Goal: Answer question/provide support: Share knowledge or assist other users

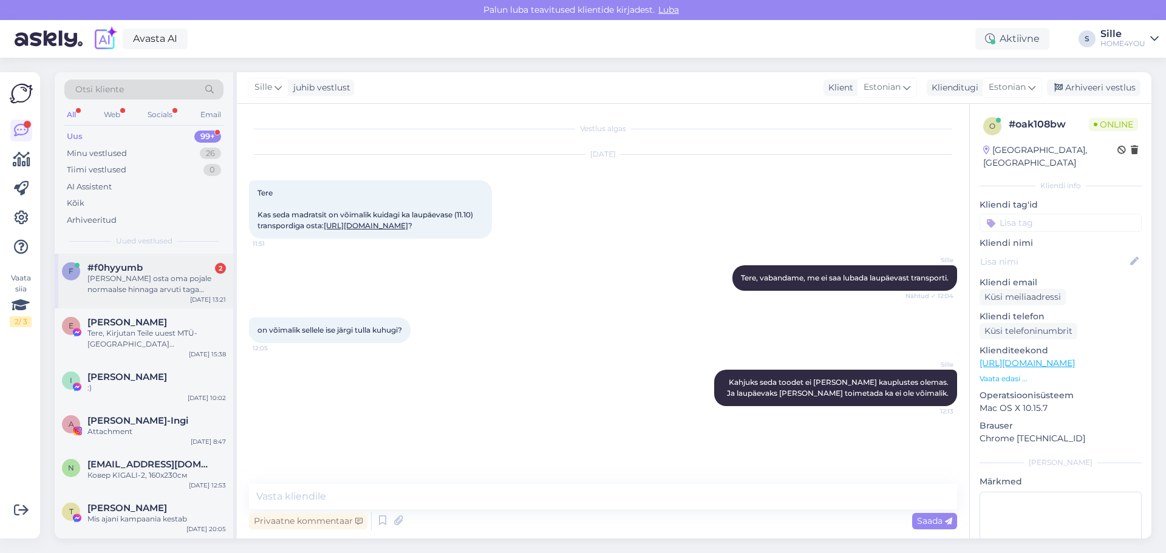
click at [153, 290] on div "[PERSON_NAME] osta oma pojale normaalse hinnaga arvuti taga istumis tooli" at bounding box center [156, 284] width 138 height 22
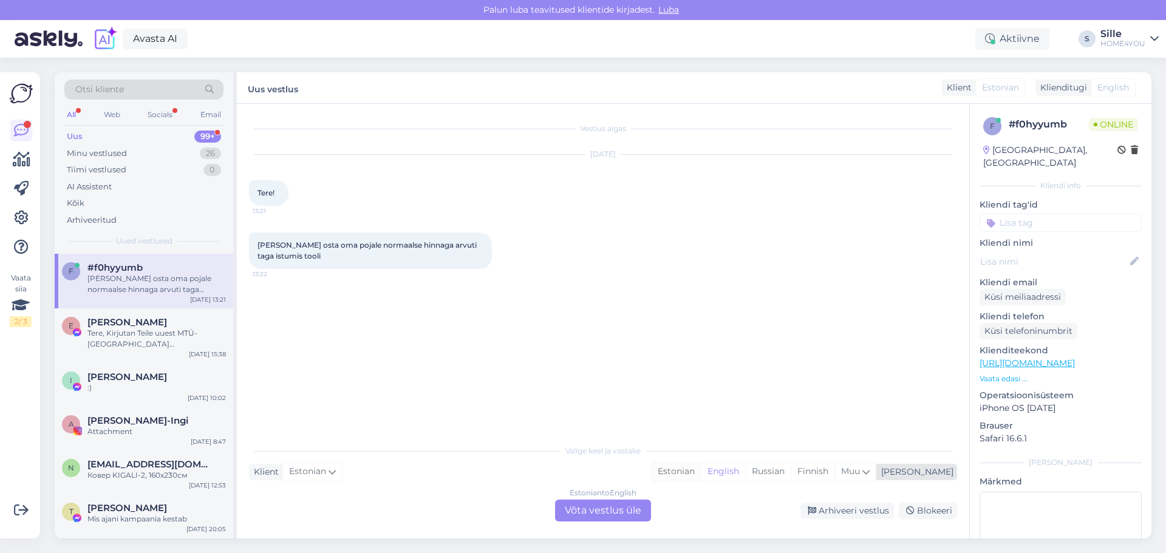
click at [701, 474] on div "Estonian" at bounding box center [676, 472] width 49 height 18
click at [623, 513] on div "Estonian to Estonian Võta vestlus üle" at bounding box center [603, 511] width 96 height 22
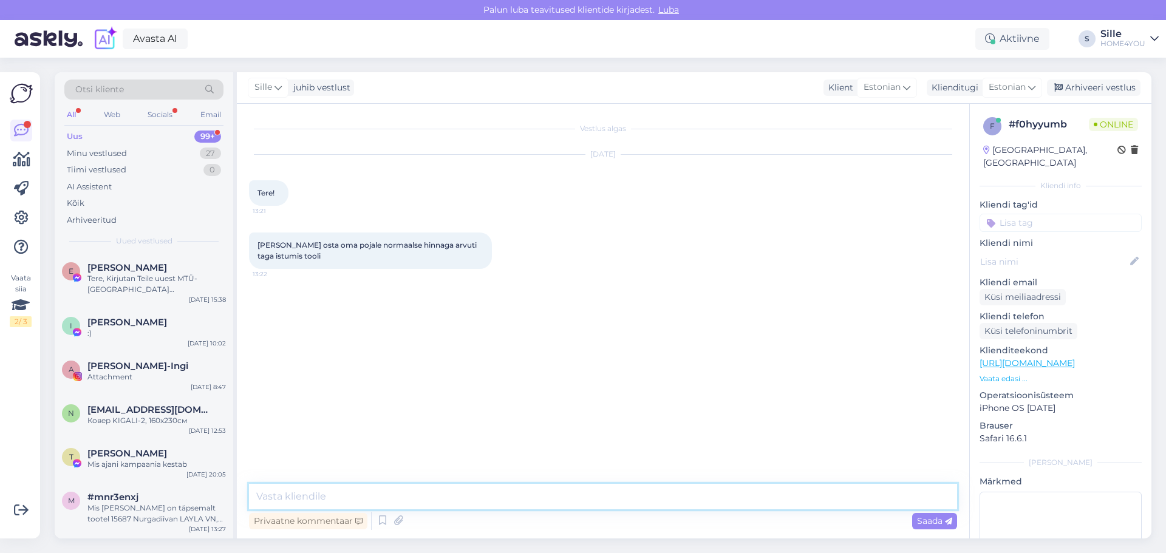
click at [538, 492] on textarea at bounding box center [603, 497] width 708 height 26
type textarea "Tere"
type textarea "[PERSON_NAME] on [PERSON_NAME] poeg?"
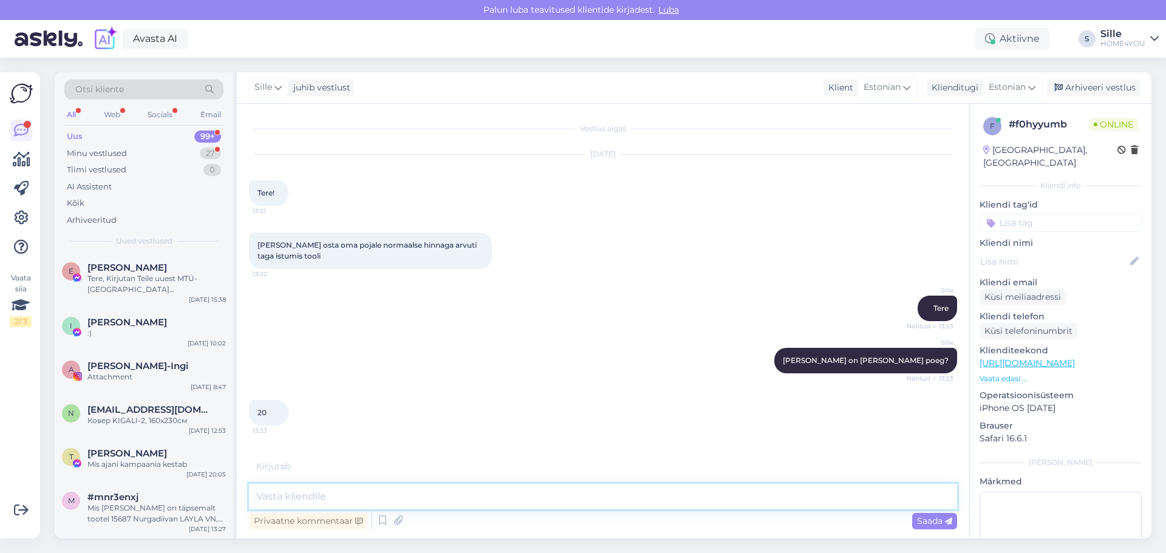
click at [434, 496] on textarea at bounding box center [603, 497] width 708 height 26
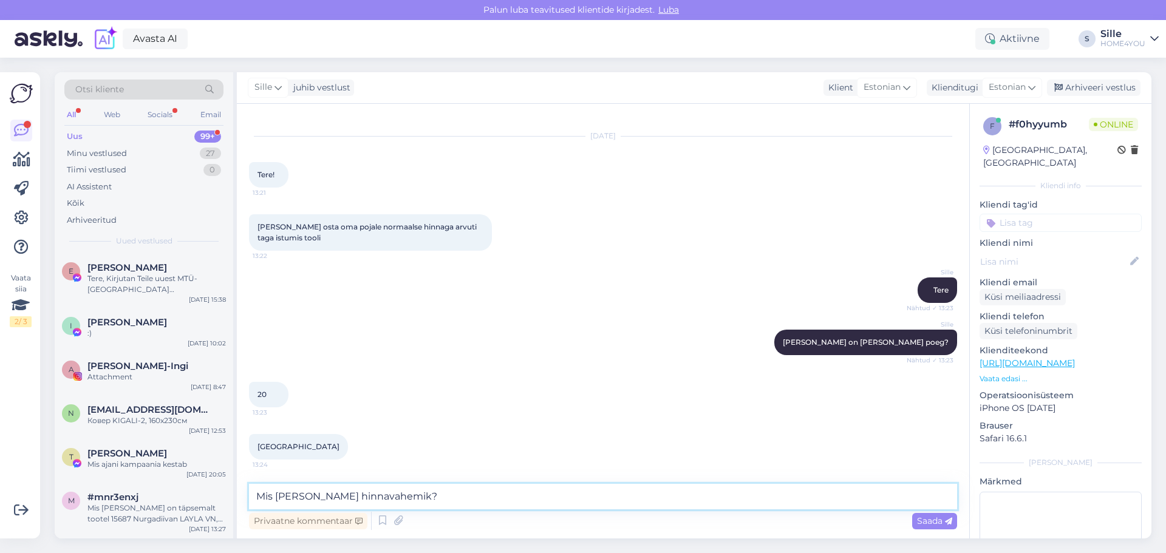
drag, startPoint x: 430, startPoint y: 496, endPoint x: 24, endPoint y: 499, distance: 406.4
click at [24, 499] on div "Vaata siia 2 / 3 Võimalused Veendu, et Askly loob sulle väärtust. Sulge Ühenda …" at bounding box center [583, 306] width 1166 height 496
type textarea "Mis [PERSON_NAME] hinnavahemik?"
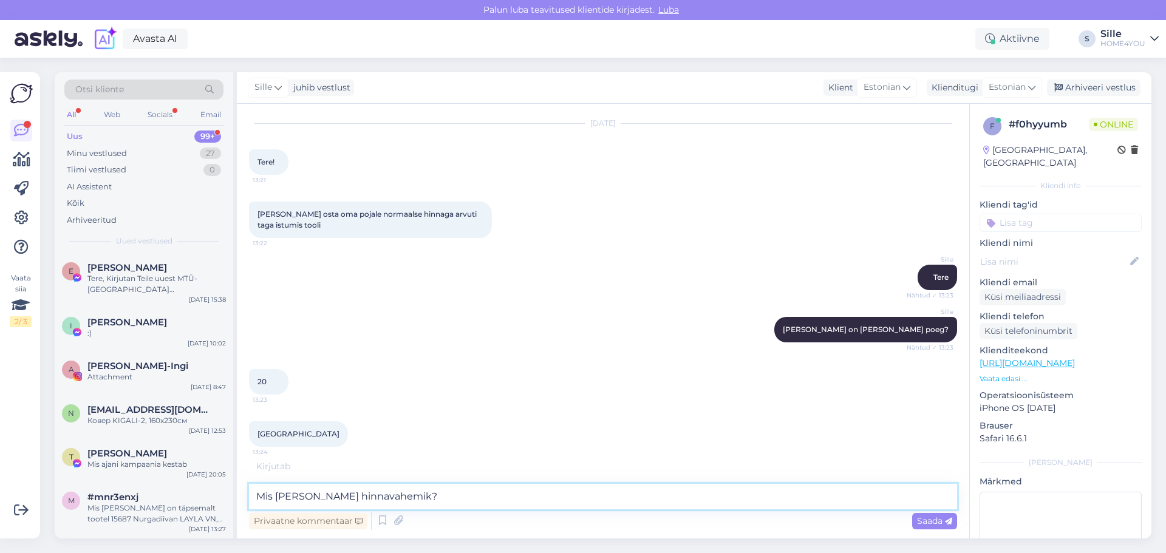
click at [501, 507] on textarea "Mis [PERSON_NAME] hinnavahemik?" at bounding box center [603, 497] width 708 height 26
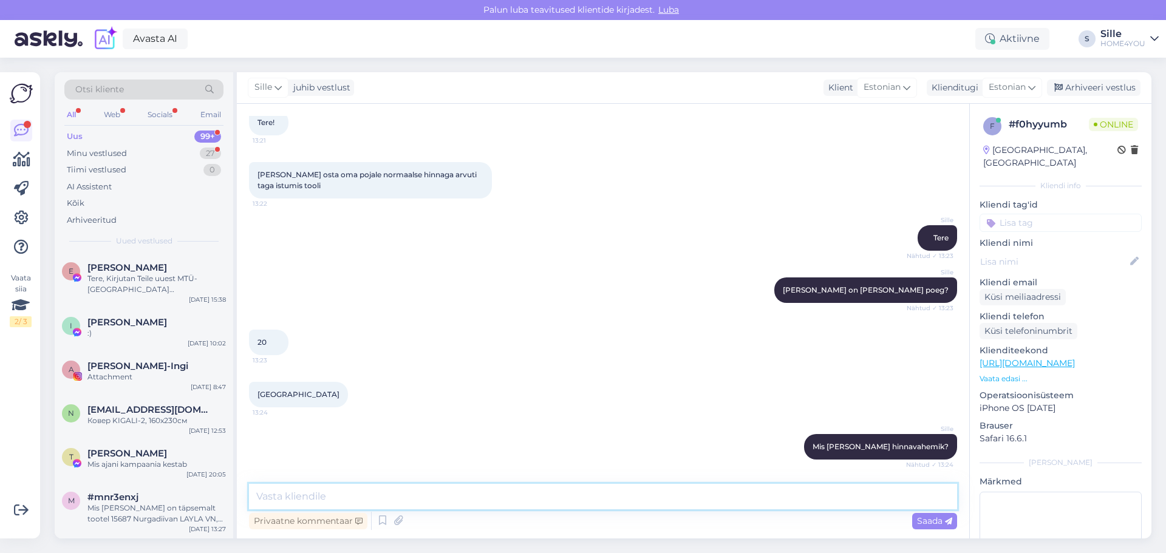
scroll to position [123, 0]
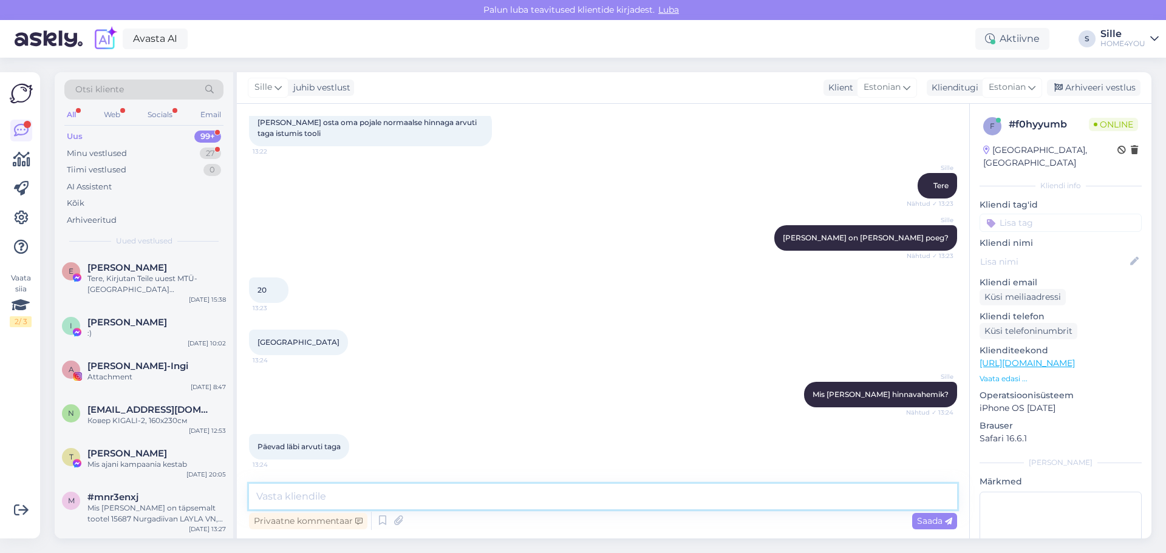
click at [372, 493] on textarea at bounding box center [603, 497] width 708 height 26
click at [322, 493] on textarea at bounding box center [603, 497] width 708 height 26
click at [452, 496] on textarea at bounding box center [603, 497] width 708 height 26
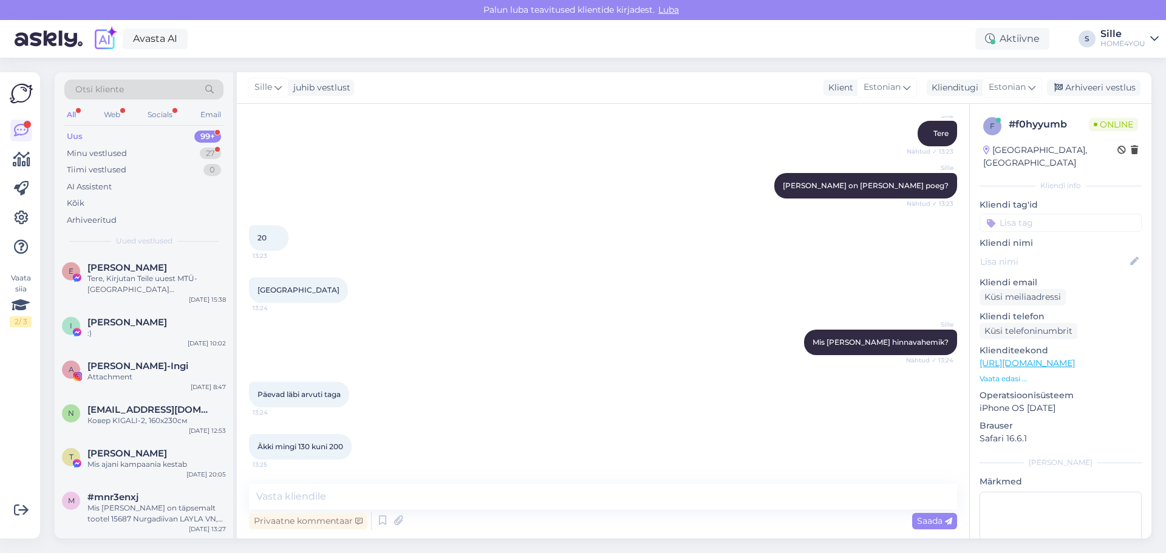
click at [398, 475] on div "Vestlus algas [DATE] Tere! 13:21 [PERSON_NAME] osta oma pojale normaalse hinnag…" at bounding box center [603, 321] width 733 height 435
click at [392, 480] on div "Vestlus algas [DATE] Tere! 13:21 [PERSON_NAME] osta oma pojale normaalse hinnag…" at bounding box center [603, 321] width 733 height 435
click at [389, 489] on textarea at bounding box center [603, 497] width 708 height 26
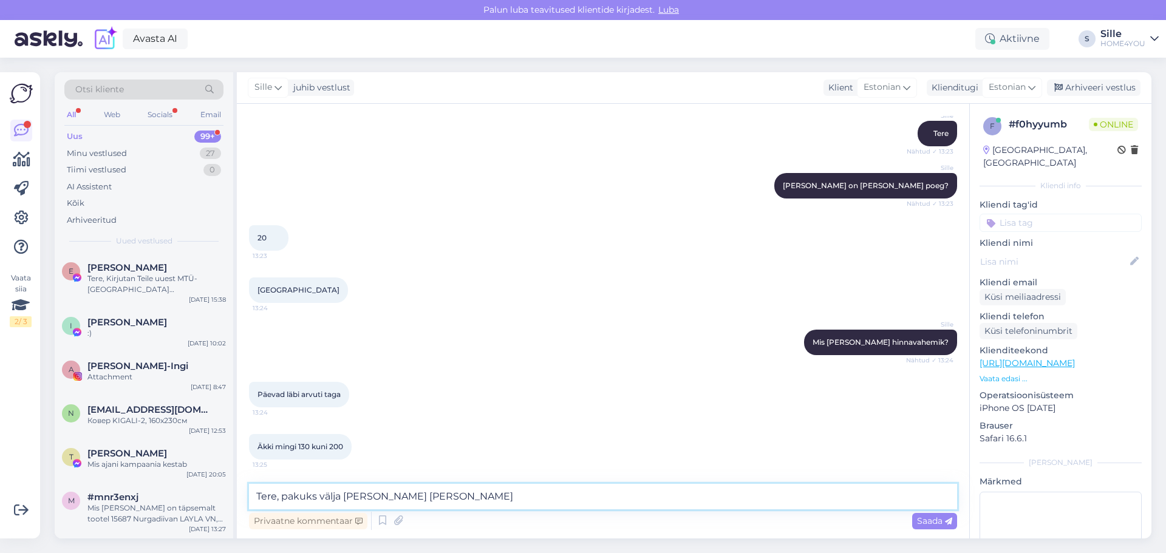
click at [424, 496] on textarea "Tere, pakuks välja [PERSON_NAME] [PERSON_NAME]" at bounding box center [603, 497] width 708 height 26
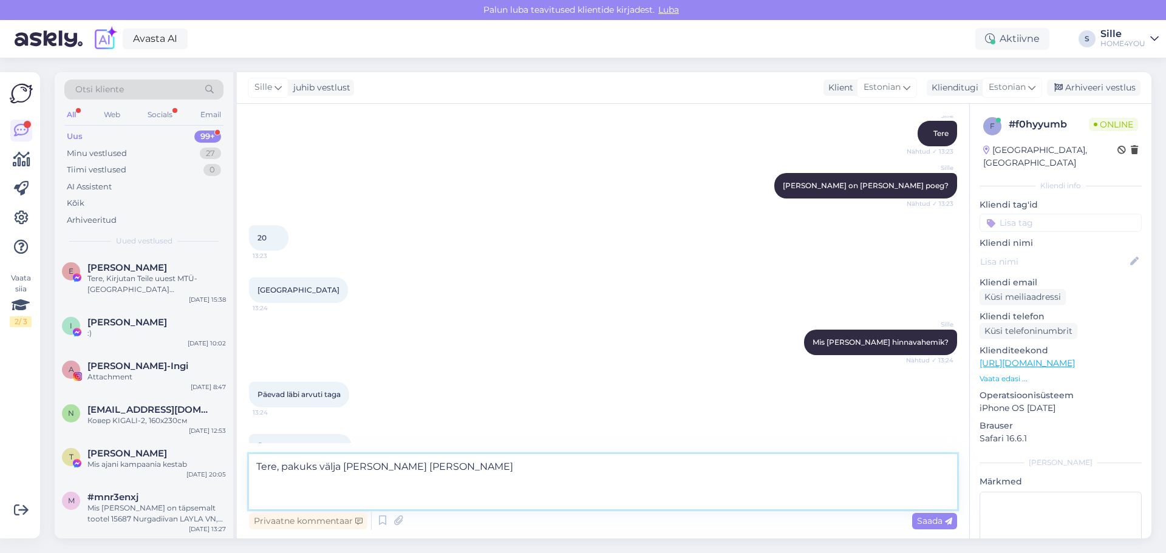
paste textarea "[URL][DOMAIN_NAME]"
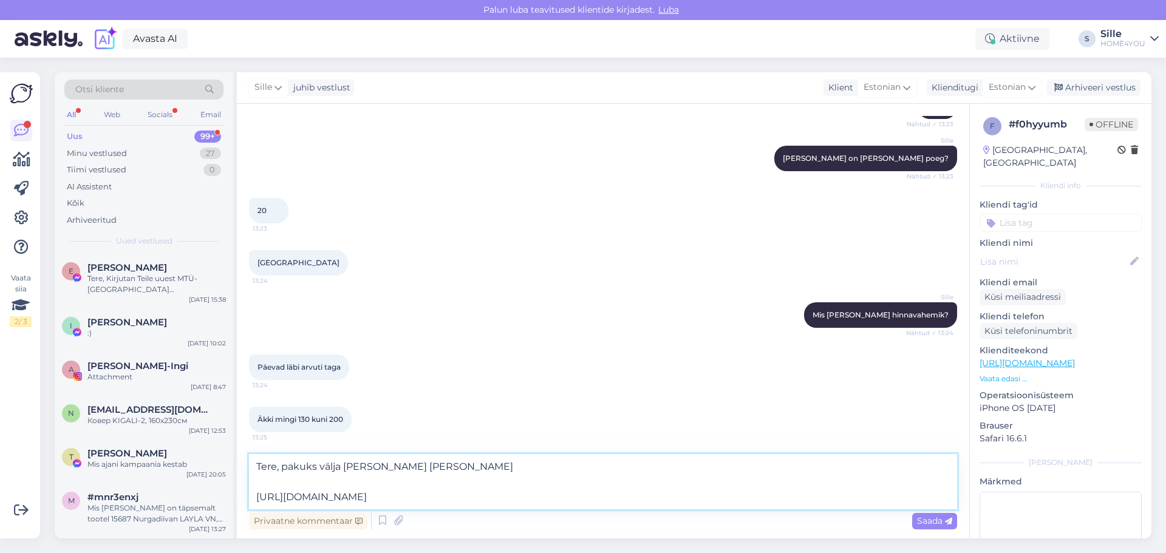
scroll to position [205, 0]
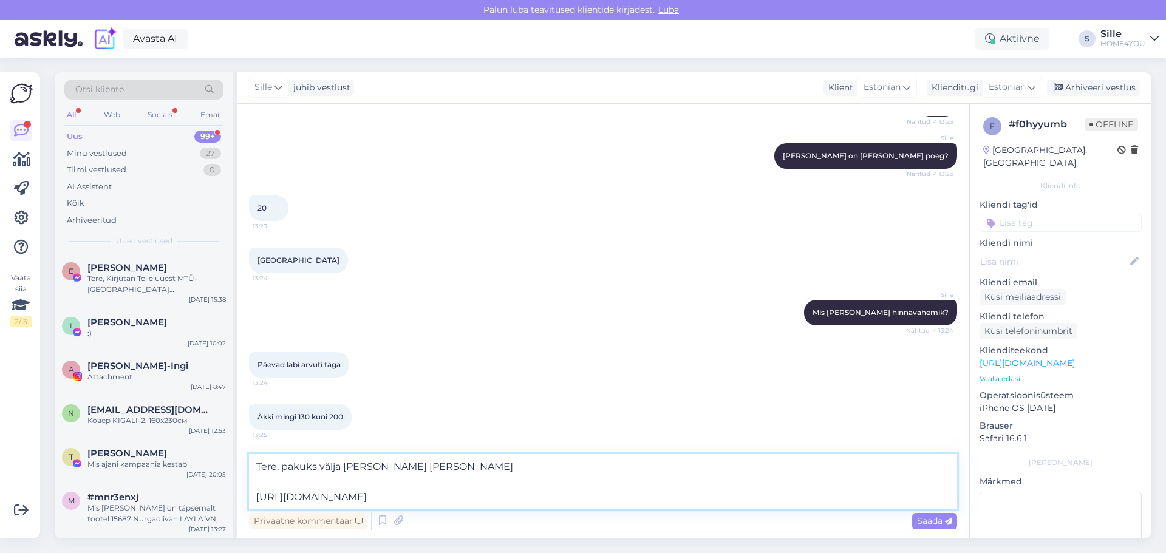
click at [585, 496] on textarea "Tere, pakuks välja [PERSON_NAME] [PERSON_NAME] [URL][DOMAIN_NAME]" at bounding box center [603, 481] width 708 height 55
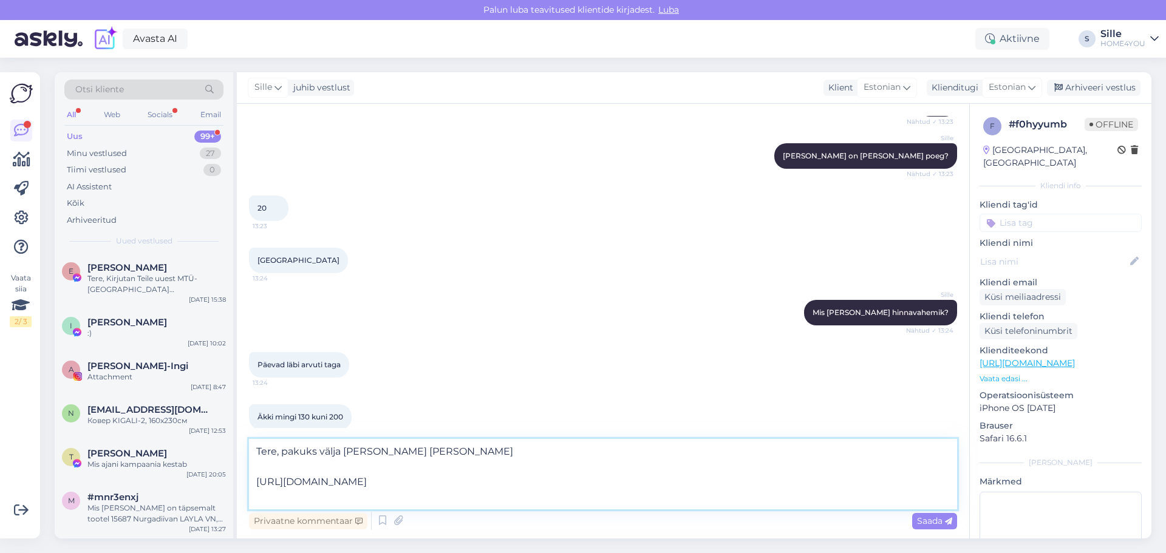
paste textarea "[URL][DOMAIN_NAME]"
type textarea "Tere, pakuks välja [PERSON_NAME] [PERSON_NAME] [URL][DOMAIN_NAME] [URL][DOMAIN_…"
click at [490, 496] on textarea "Tere, pakuks välja [PERSON_NAME] [PERSON_NAME] [URL][DOMAIN_NAME] [URL][DOMAIN_…" at bounding box center [603, 474] width 708 height 70
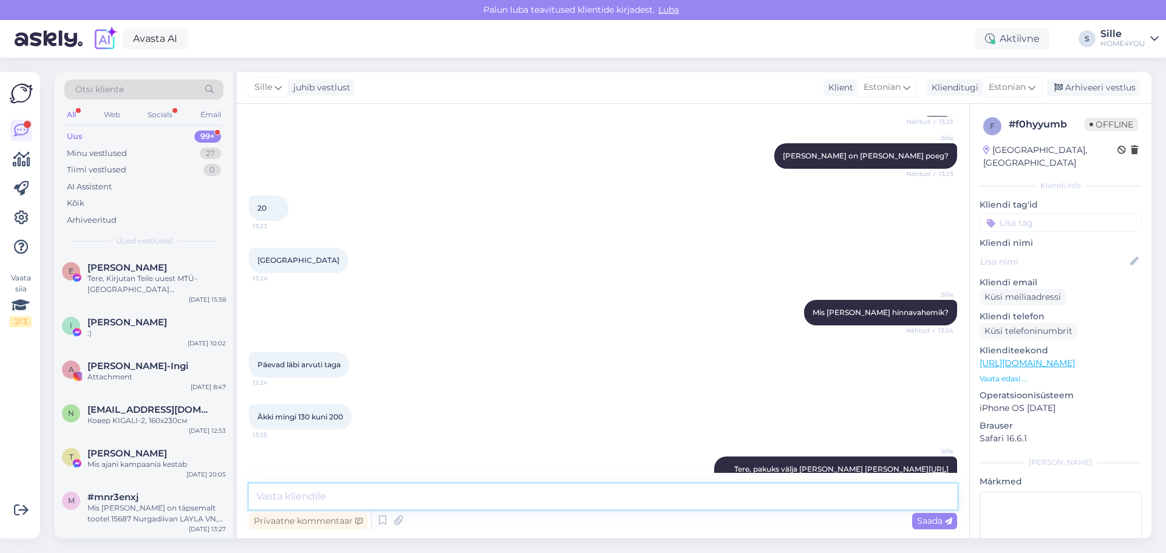
scroll to position [271, 0]
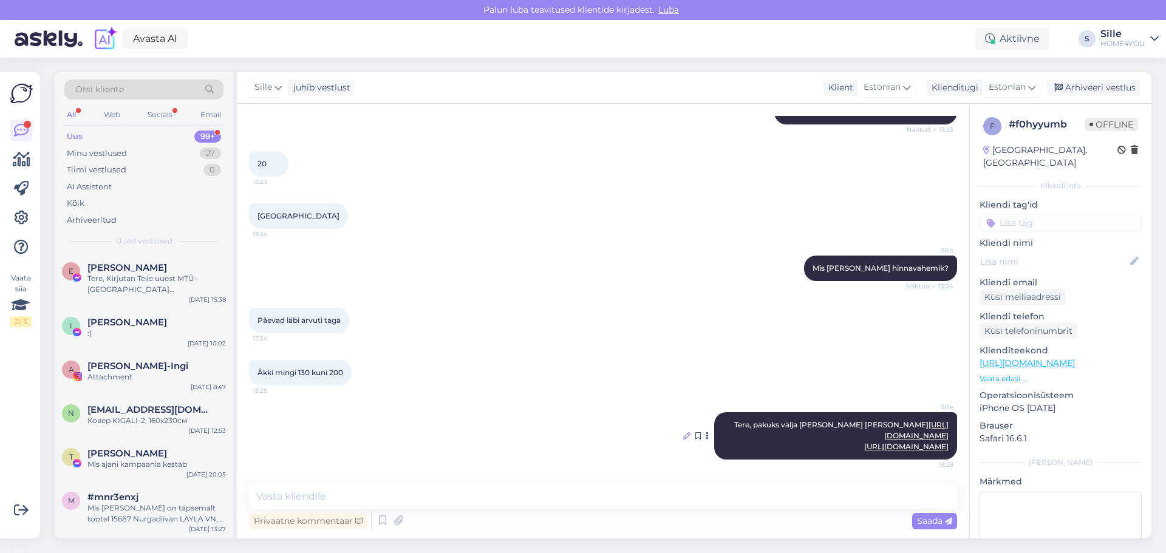
click at [683, 432] on icon at bounding box center [686, 435] width 7 height 7
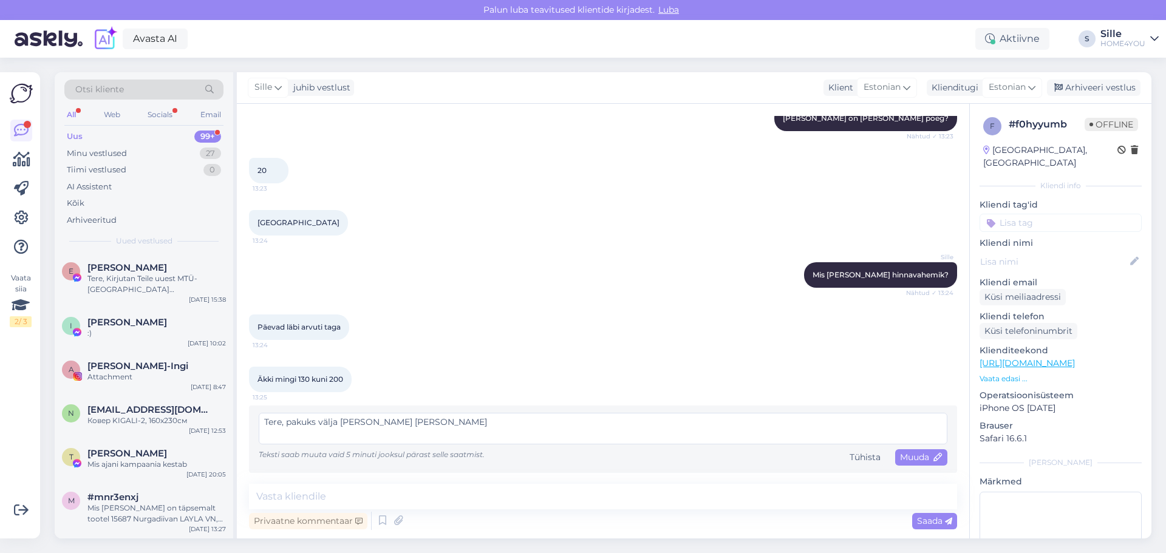
scroll to position [242, 0]
drag, startPoint x: 290, startPoint y: 423, endPoint x: 249, endPoint y: 422, distance: 40.7
click at [249, 422] on div "Tere, pakuks välja [PERSON_NAME] [PERSON_NAME] [URL][DOMAIN_NAME] [URL][DOMAIN_…" at bounding box center [603, 439] width 708 height 67
type textarea "Pakuks välja [PERSON_NAME] [PERSON_NAME] [URL][DOMAIN_NAME] [URL][DOMAIN_NAME]"
click at [911, 459] on span "Muuda" at bounding box center [921, 457] width 43 height 11
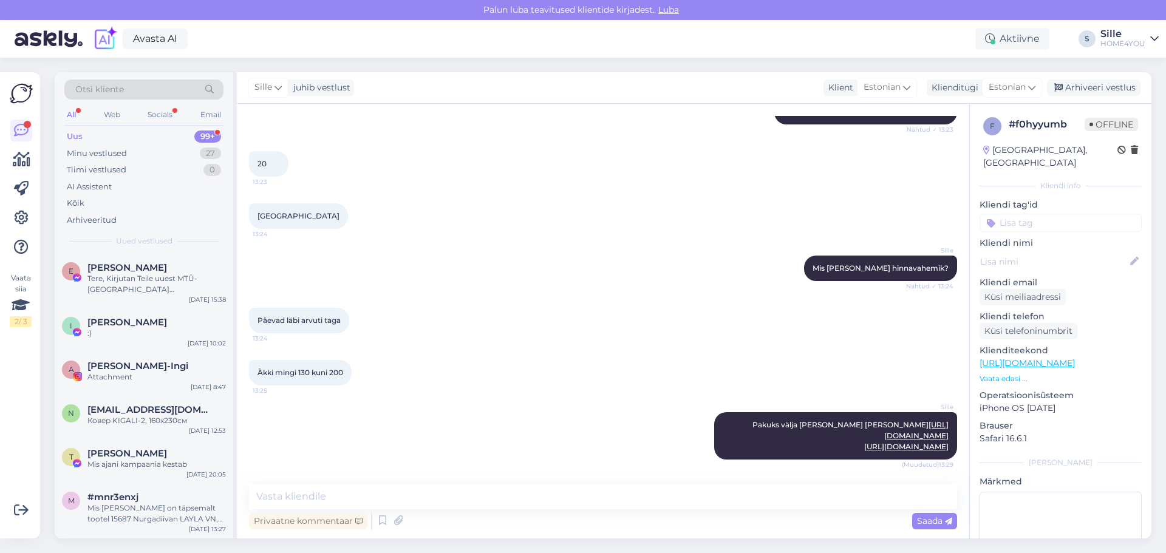
scroll to position [271, 0]
click at [542, 499] on textarea at bounding box center [603, 497] width 708 height 26
paste textarea "[URL][DOMAIN_NAME][PERSON_NAME]"
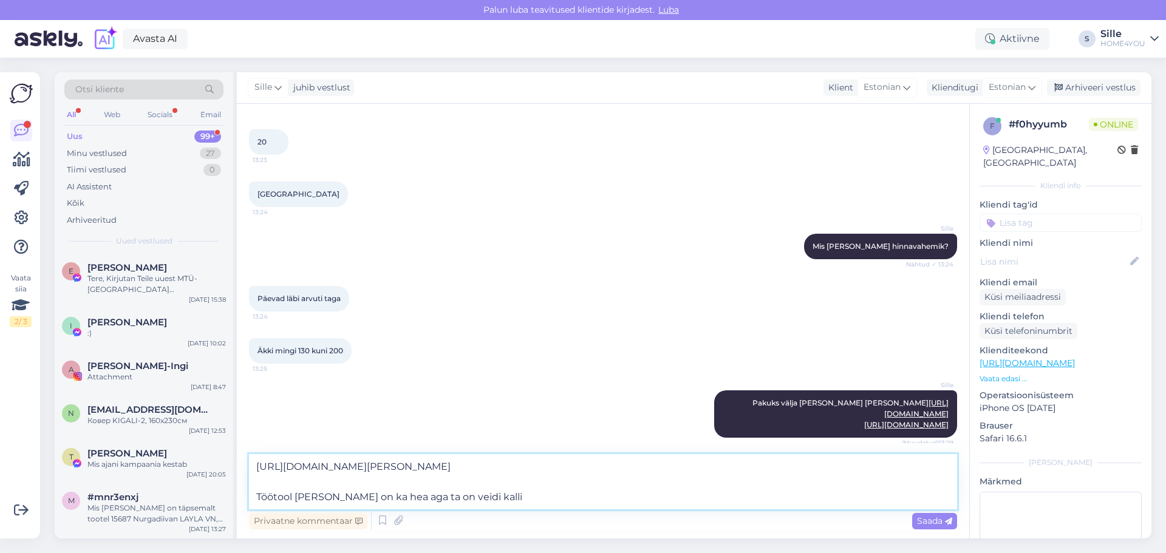
type textarea "[URL][DOMAIN_NAME][PERSON_NAME] Töötool [PERSON_NAME] on ka hea aga ta on veidi…"
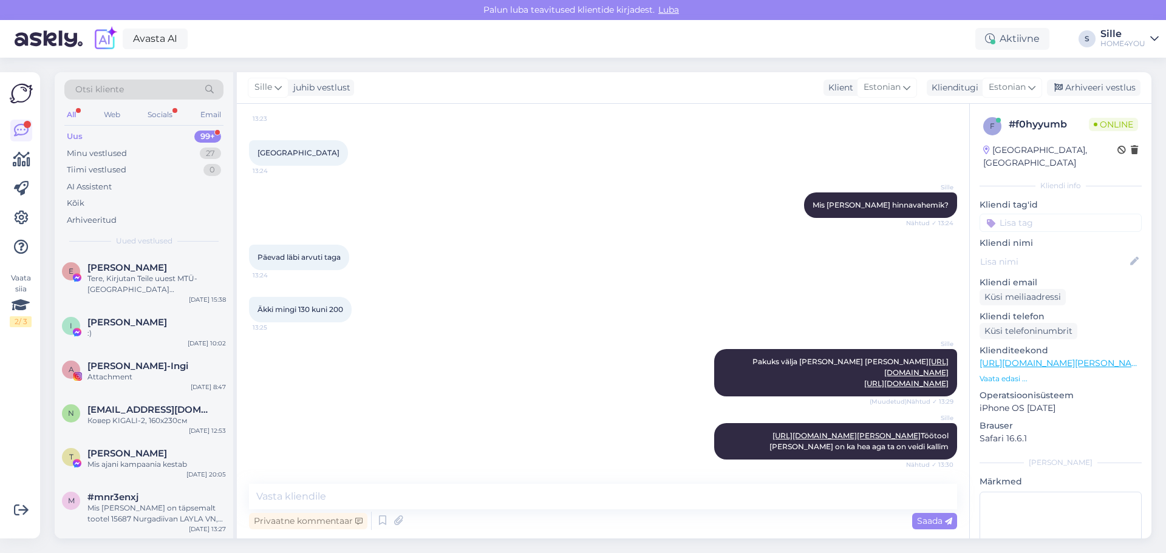
scroll to position [408, 0]
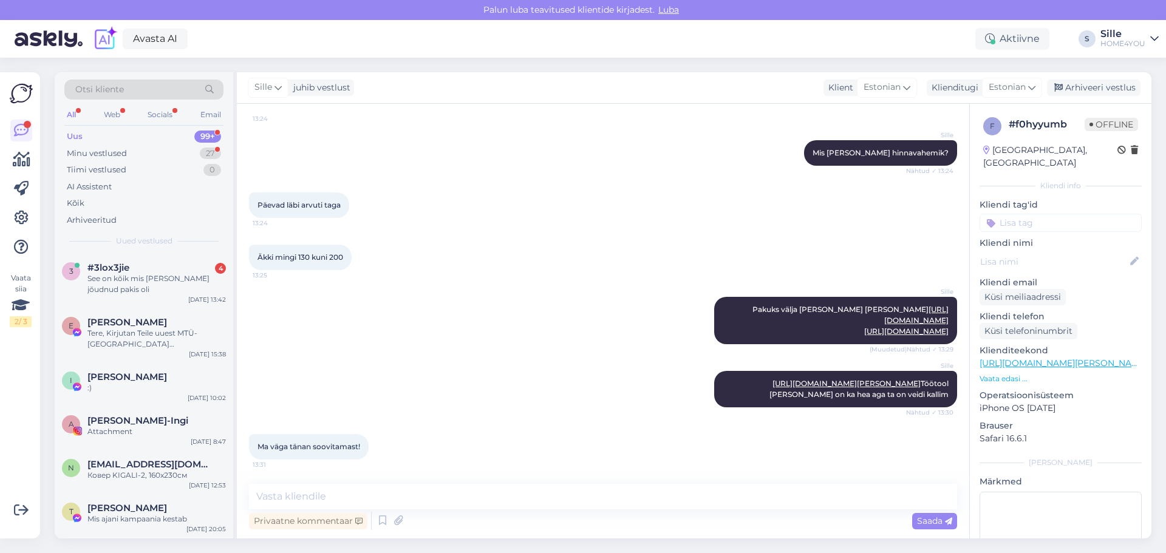
click at [556, 540] on div "Otsi kliente All Web Socials Email Uus 99+ Minu vestlused 27 Tiimi vestlused 0 …" at bounding box center [606, 306] width 1119 height 496
click at [160, 286] on div "See on kõik mis [PERSON_NAME] jõudnud pakis oli" at bounding box center [156, 284] width 138 height 22
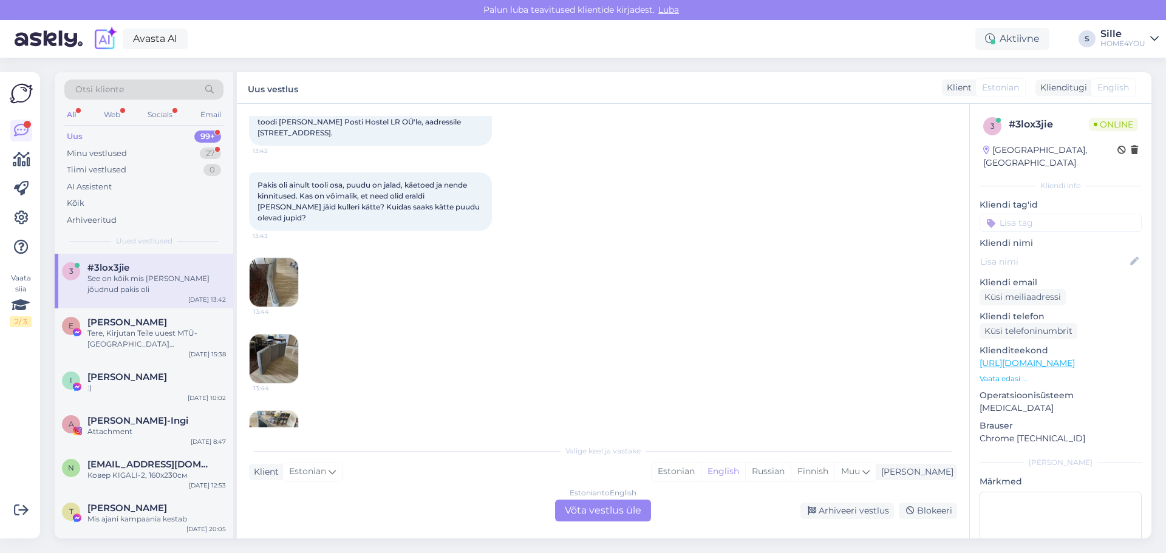
scroll to position [61, 0]
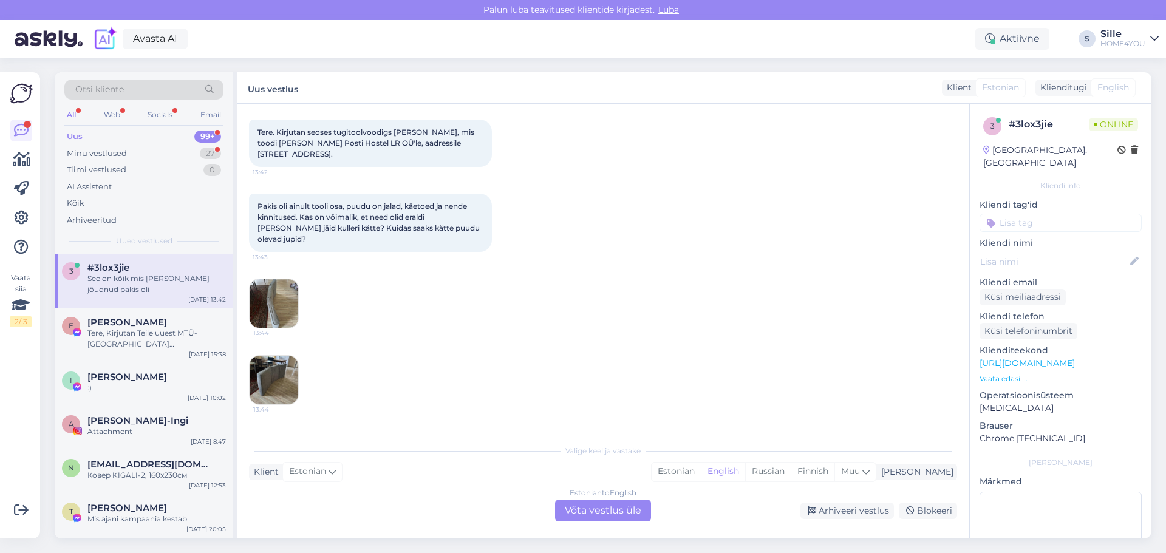
click at [278, 279] on img at bounding box center [274, 303] width 49 height 49
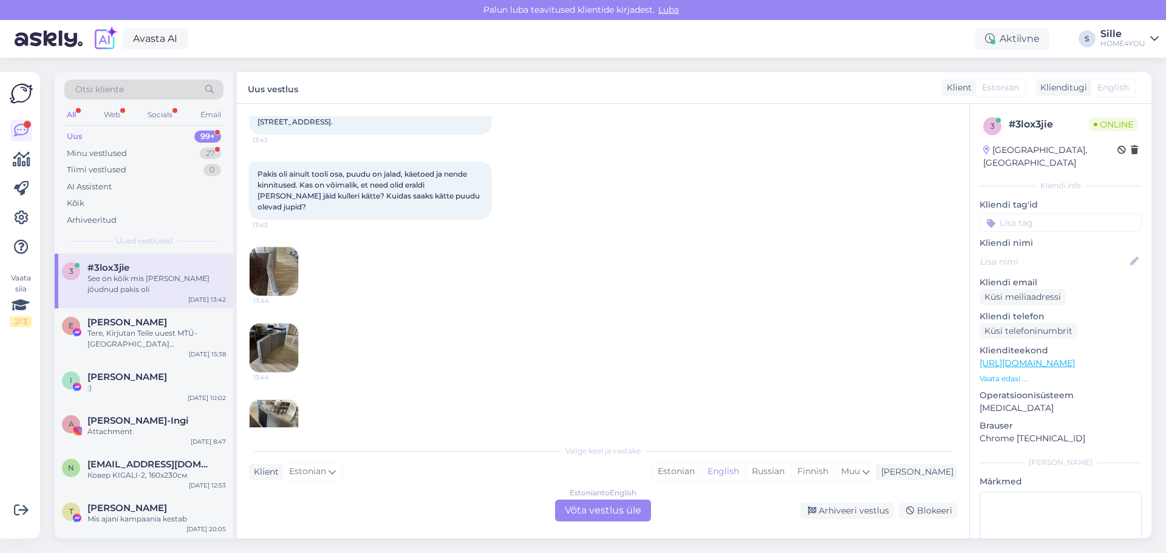
scroll to position [121, 0]
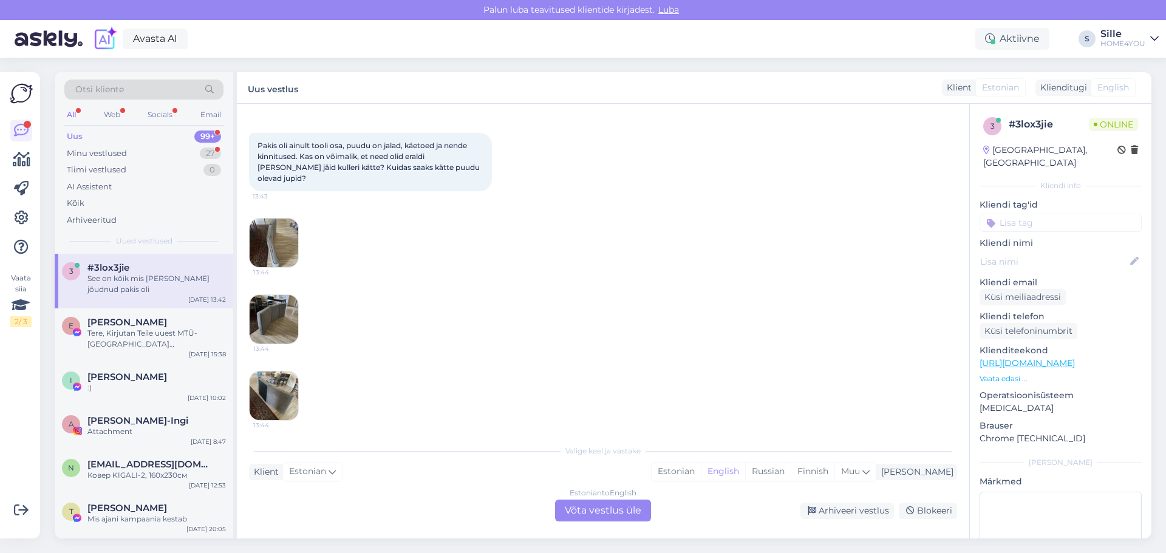
click at [275, 295] on img at bounding box center [274, 319] width 49 height 49
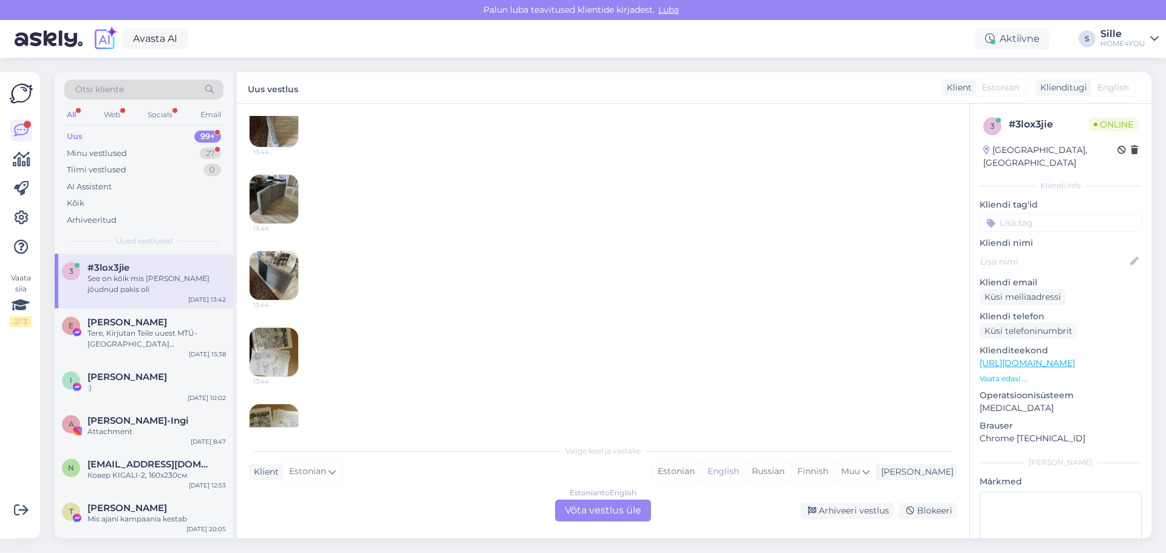
scroll to position [243, 0]
click at [266, 266] on img at bounding box center [274, 274] width 49 height 49
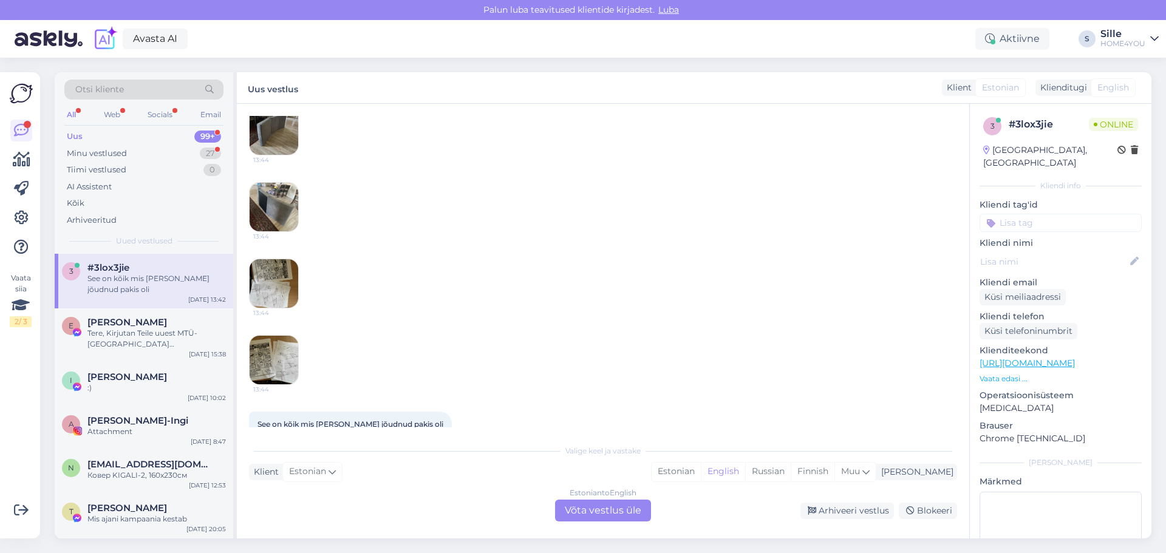
scroll to position [312, 0]
click at [271, 269] on img at bounding box center [274, 282] width 49 height 49
click at [278, 335] on img at bounding box center [274, 359] width 49 height 49
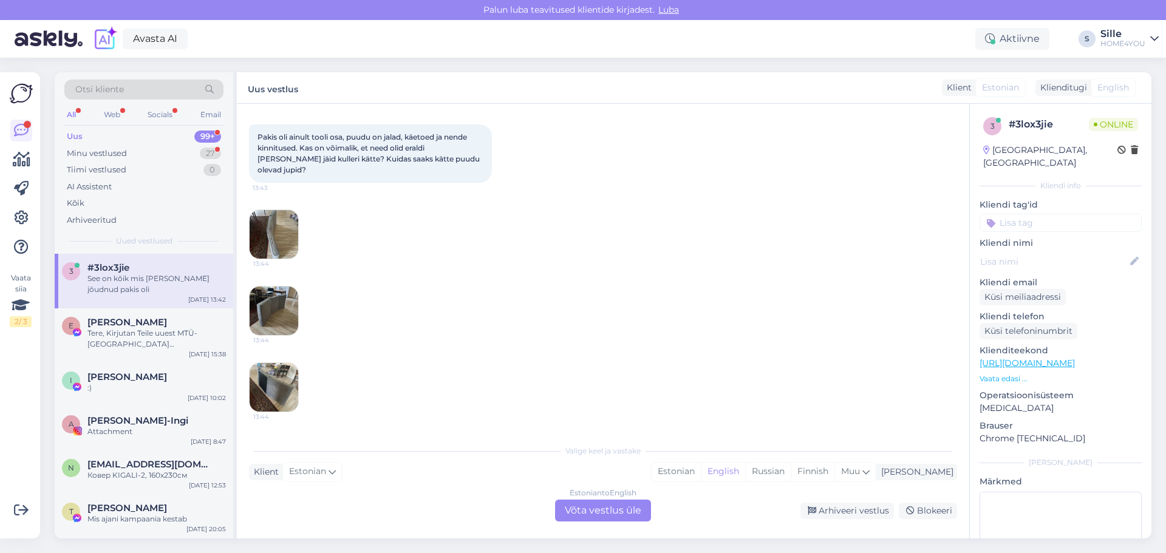
scroll to position [129, 0]
click at [279, 260] on span "13:44" at bounding box center [276, 264] width 46 height 9
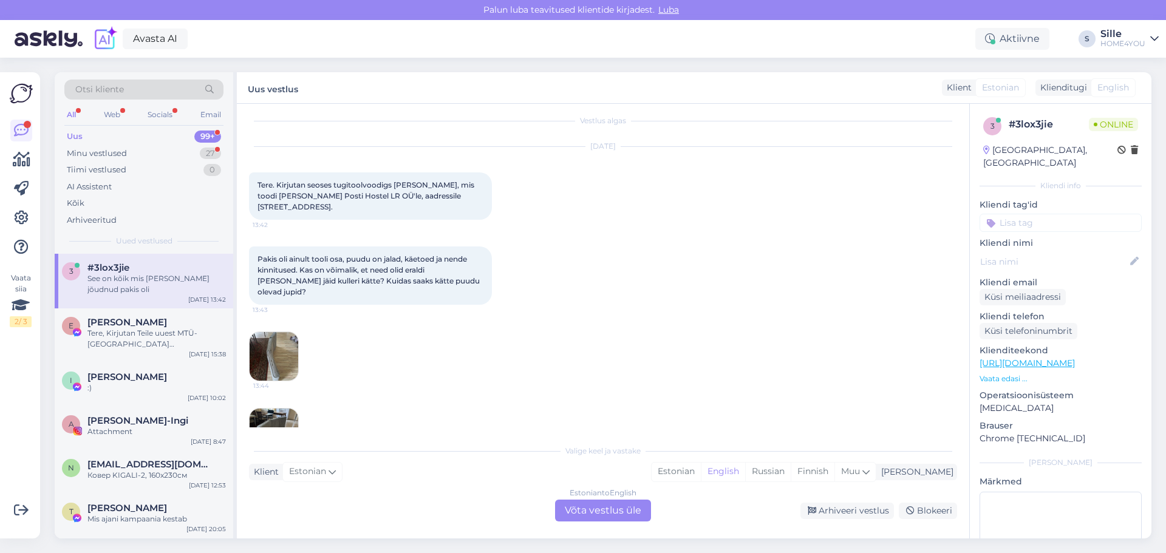
scroll to position [0, 0]
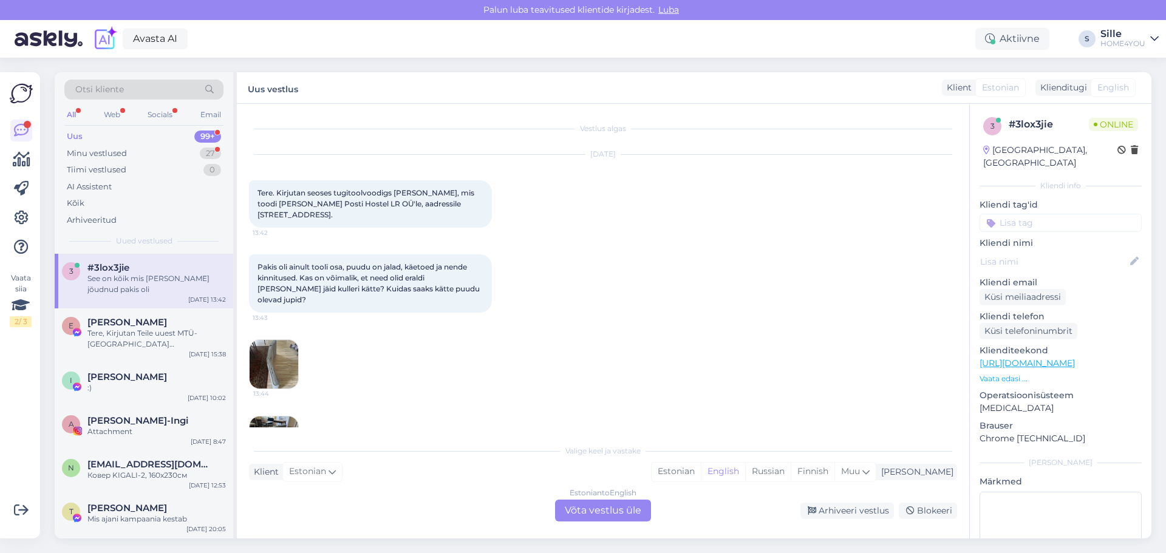
click at [479, 374] on div "13:44 13:44 13:44 13:44 13:44" at bounding box center [603, 517] width 708 height 383
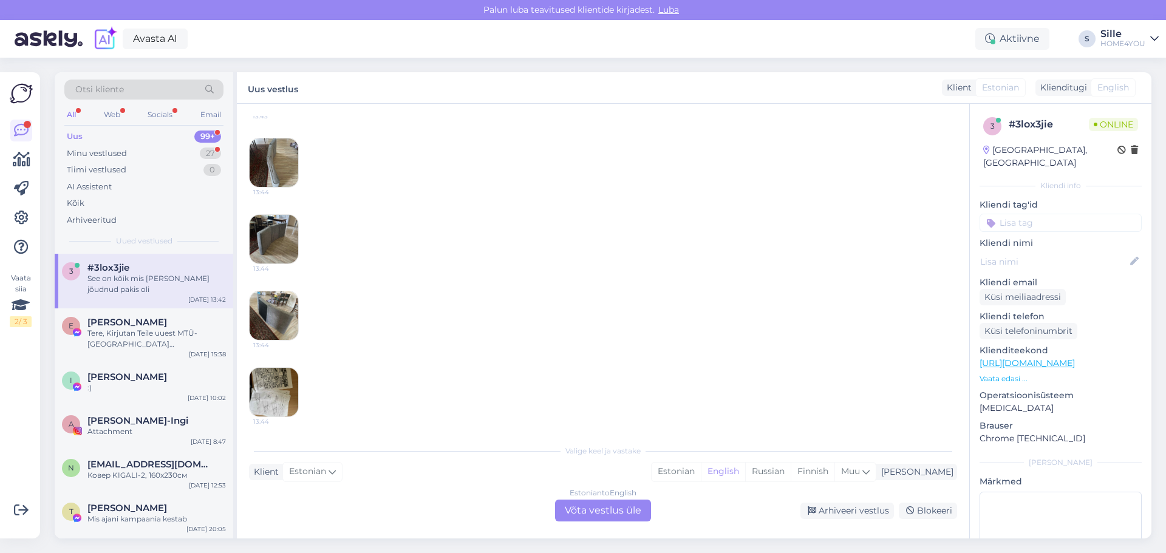
scroll to position [304, 0]
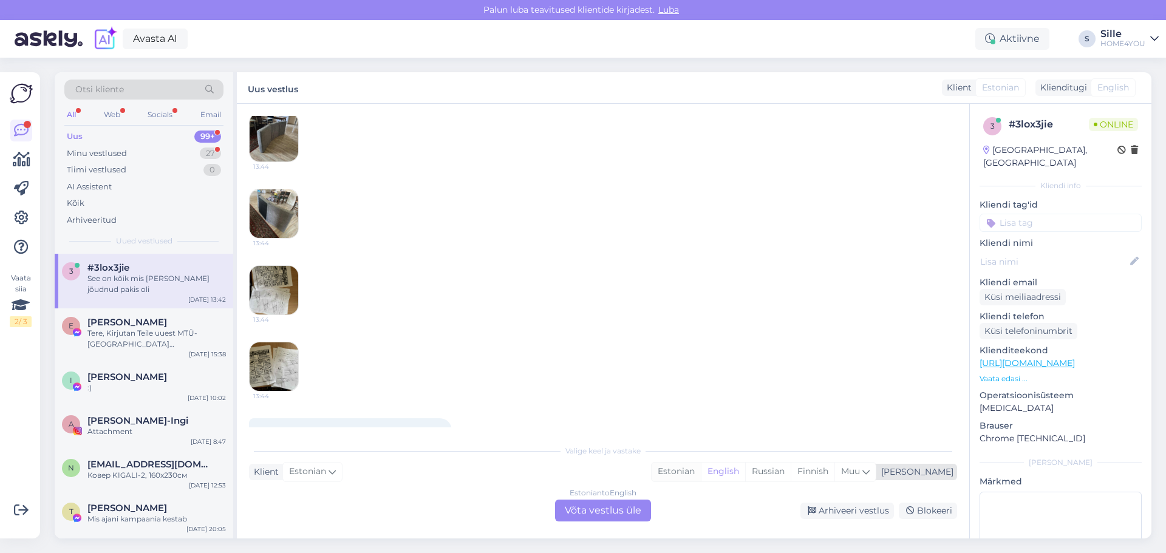
click at [701, 476] on div "Estonian" at bounding box center [676, 472] width 49 height 18
click at [624, 512] on div "Estonian to Estonian Võta vestlus üle" at bounding box center [603, 511] width 96 height 22
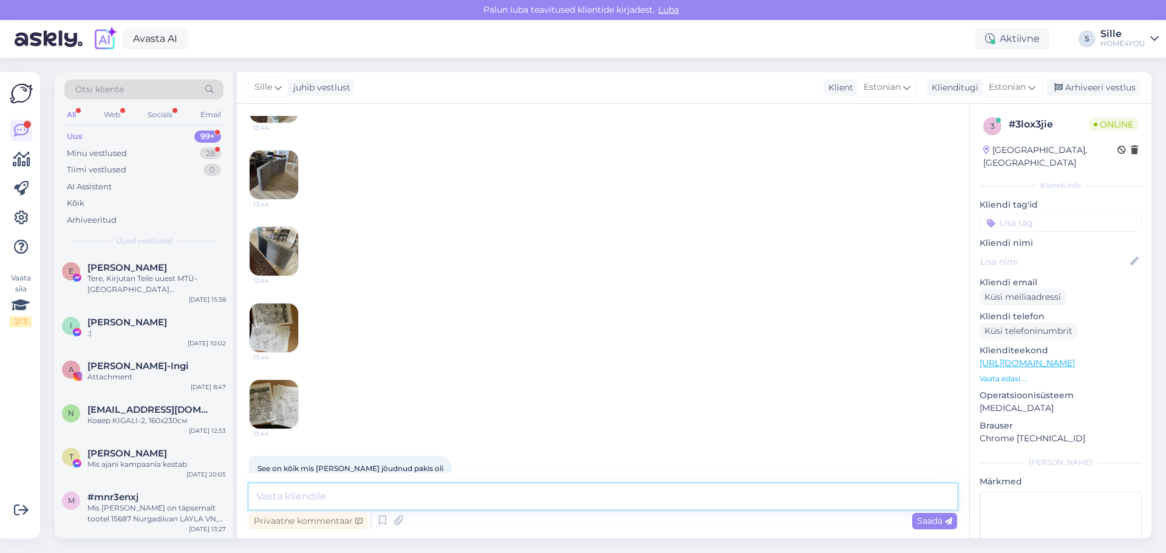
click at [533, 487] on textarea at bounding box center [603, 497] width 708 height 26
type textarea "Tere, uurin asja."
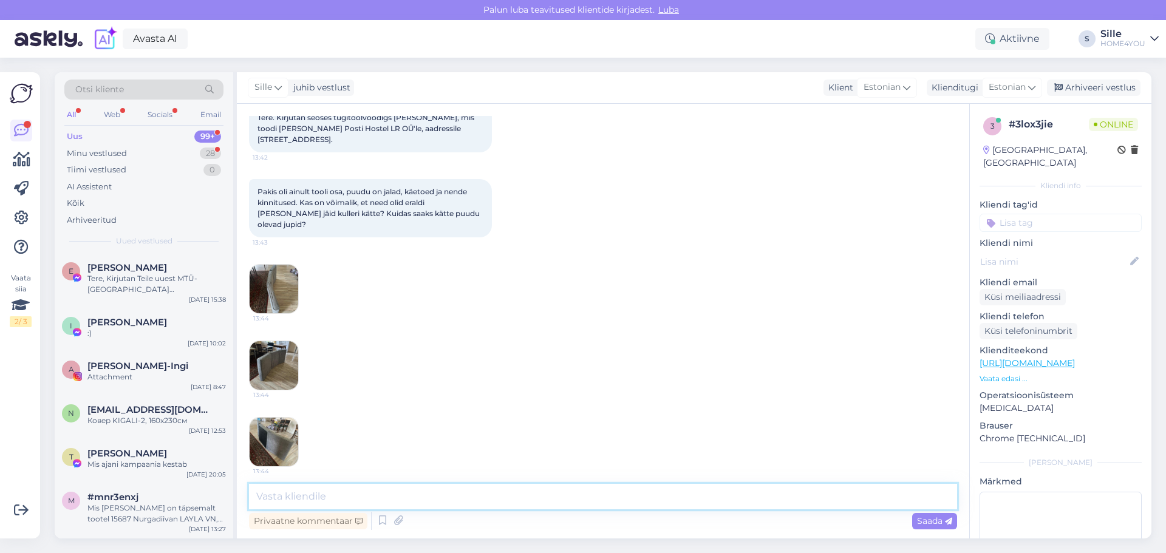
scroll to position [0, 0]
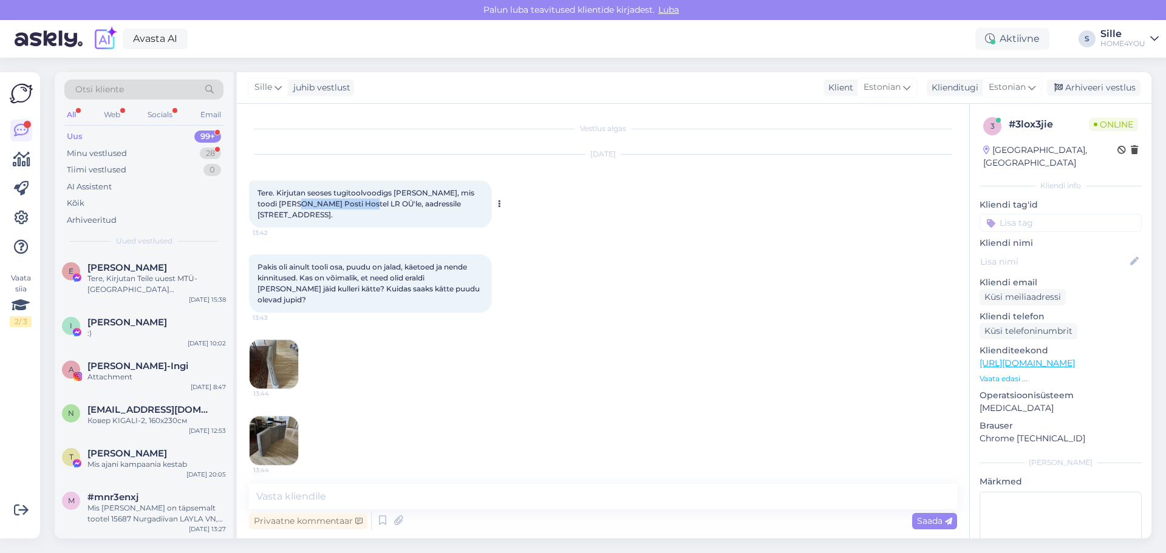
drag, startPoint x: 284, startPoint y: 205, endPoint x: 352, endPoint y: 203, distance: 68.1
click at [352, 203] on span "Tere. Kirjutan seoses tugitoolvoodigs [PERSON_NAME], mis toodi [PERSON_NAME] Po…" at bounding box center [367, 203] width 219 height 31
copy span "Posti Hostel LR OÜ"
click at [277, 344] on img at bounding box center [274, 364] width 49 height 49
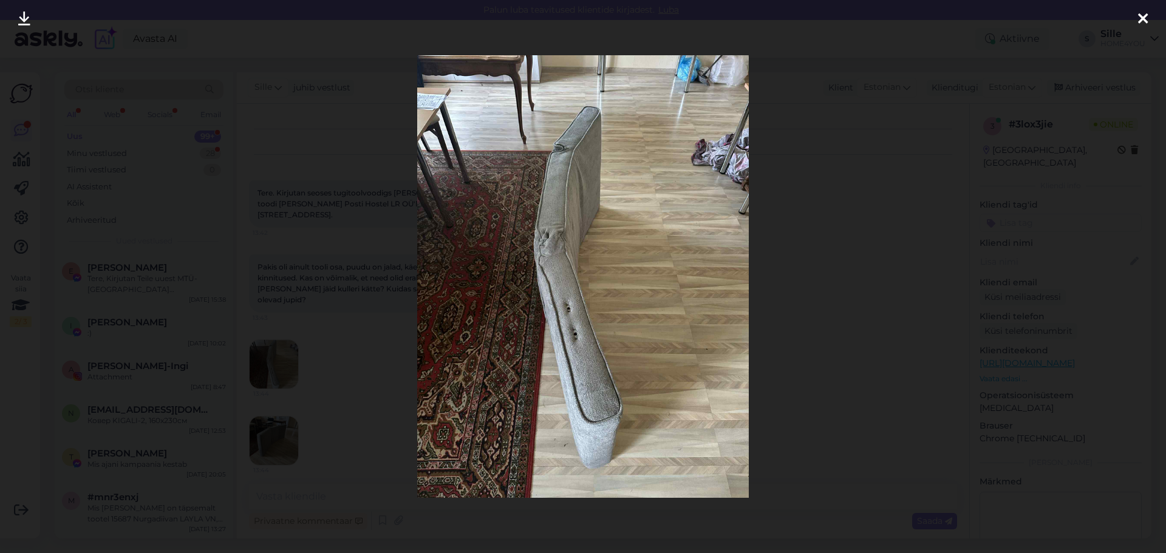
click at [327, 104] on div at bounding box center [583, 276] width 1166 height 553
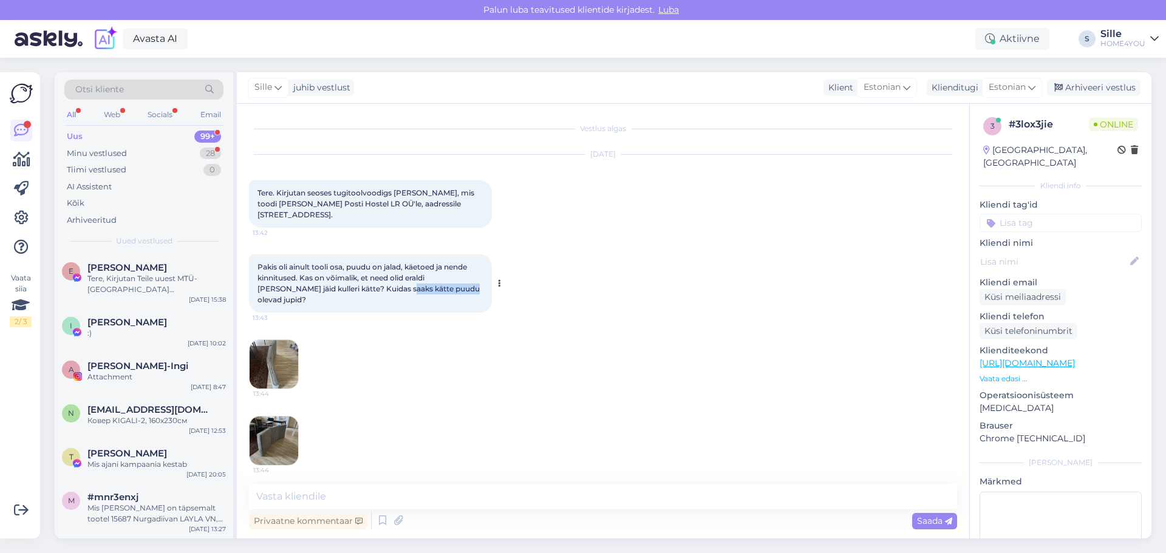
drag, startPoint x: 360, startPoint y: 278, endPoint x: 419, endPoint y: 276, distance: 59.0
click at [419, 276] on span "Pakis oli ainult tooli osa, puudu on jalad, käetoed ja nende kinnitused. Kas on…" at bounding box center [370, 283] width 224 height 42
click at [436, 280] on span "Pakis oli ainult tooli osa, puudu on jalad, käetoed ja nende kinnitused. Kas on…" at bounding box center [370, 283] width 224 height 42
click at [272, 340] on img at bounding box center [274, 364] width 49 height 49
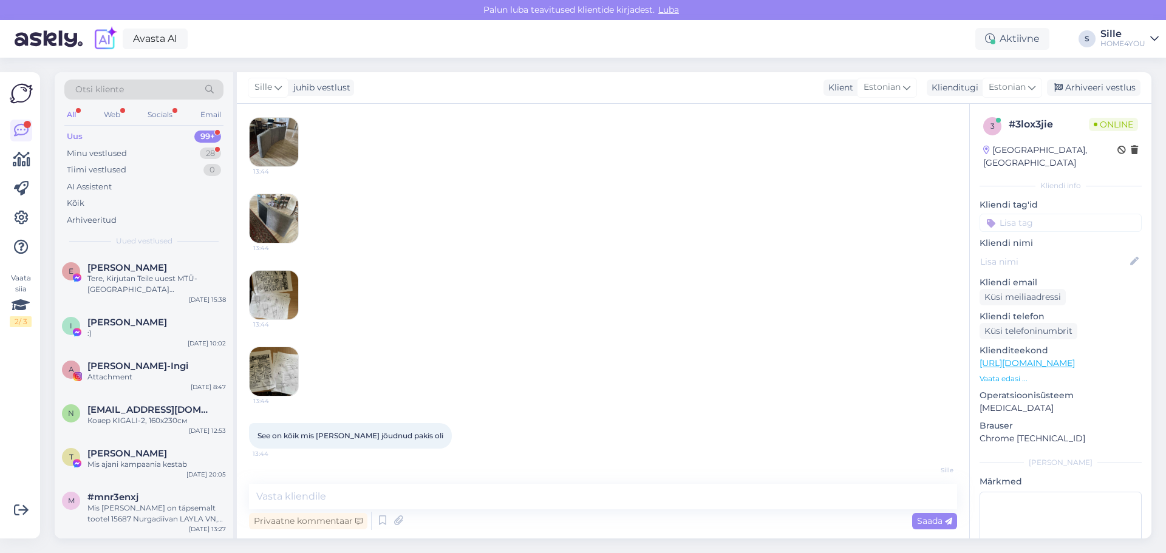
scroll to position [249, 0]
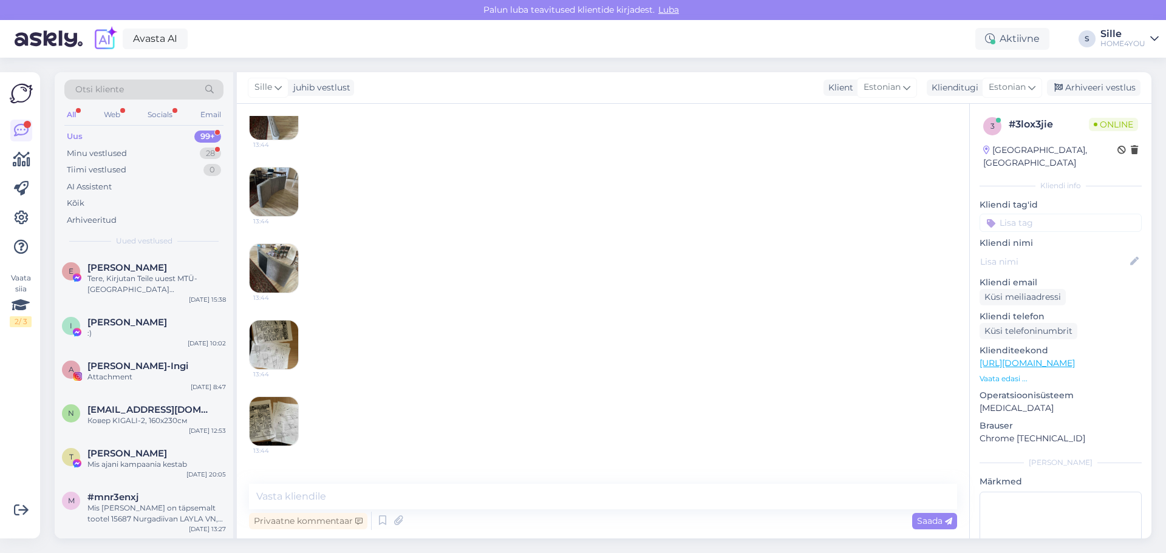
click at [271, 244] on img at bounding box center [274, 268] width 49 height 49
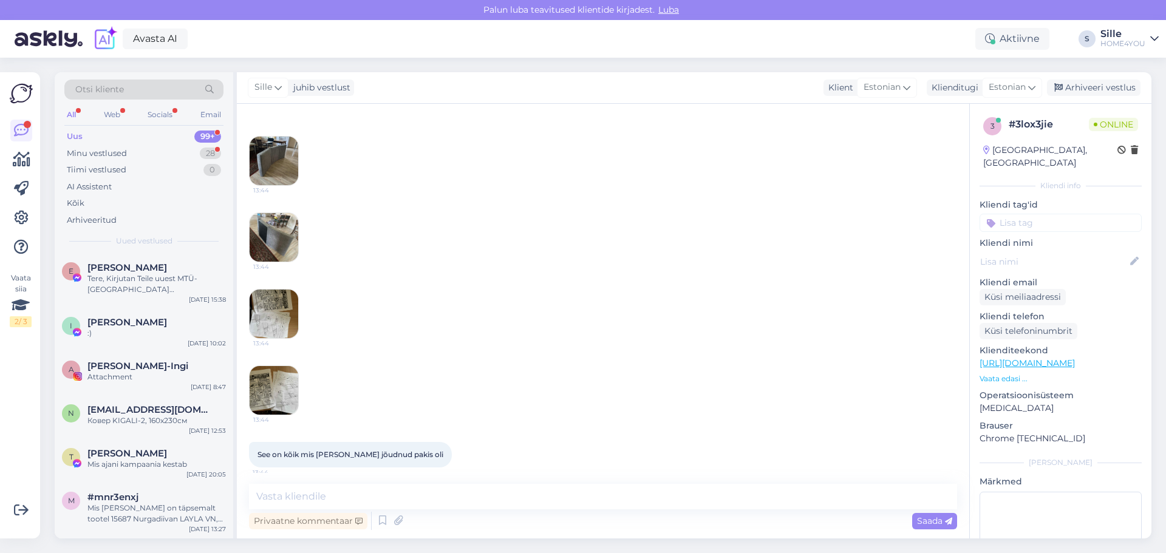
scroll to position [188, 0]
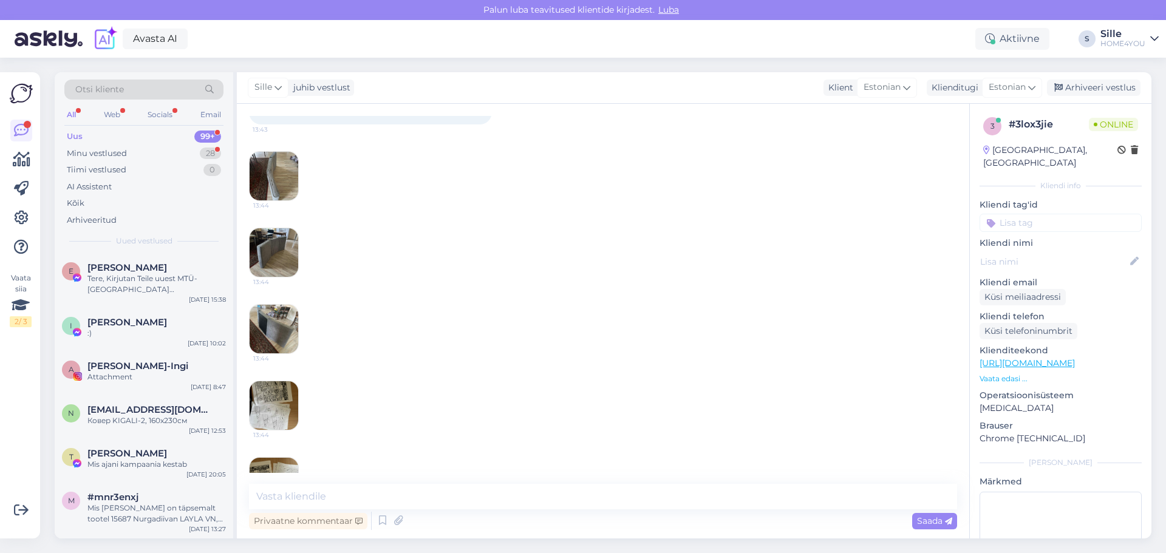
click at [285, 317] on img at bounding box center [274, 329] width 49 height 49
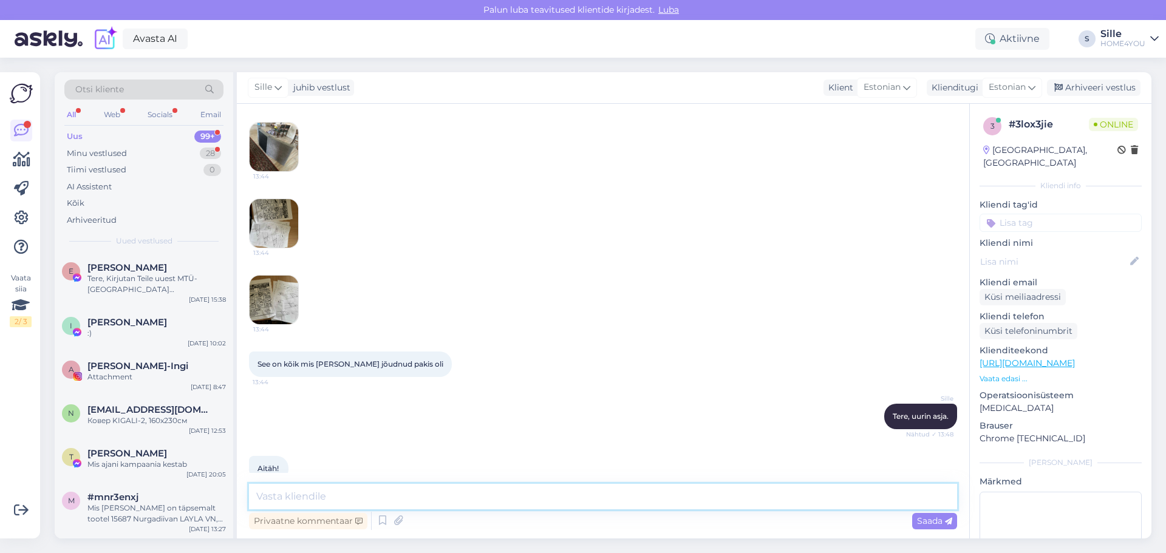
click at [347, 490] on textarea at bounding box center [603, 497] width 708 height 26
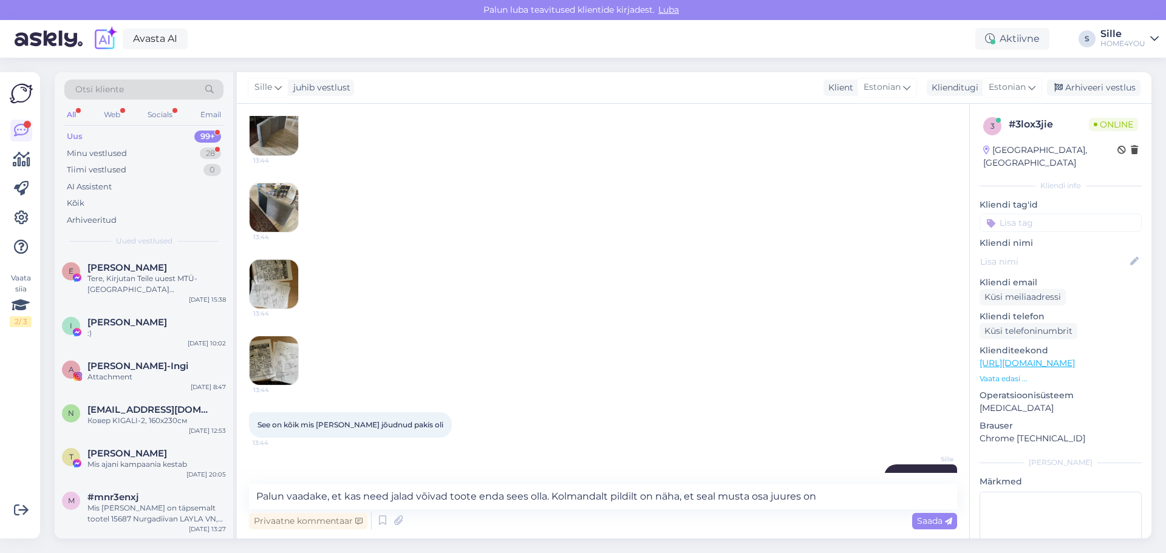
click at [253, 183] on img at bounding box center [274, 207] width 49 height 49
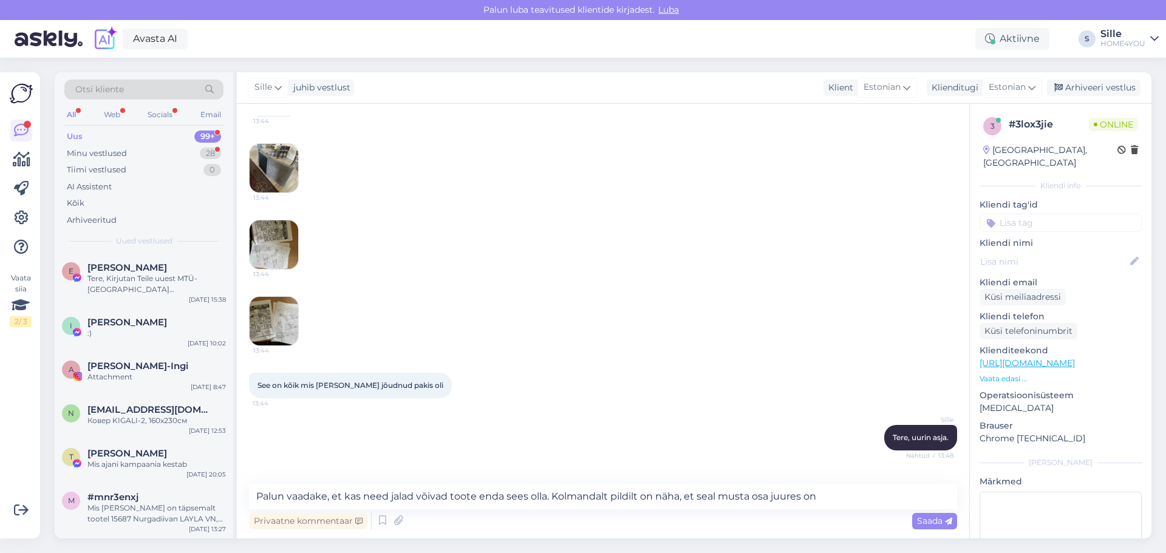
scroll to position [371, 0]
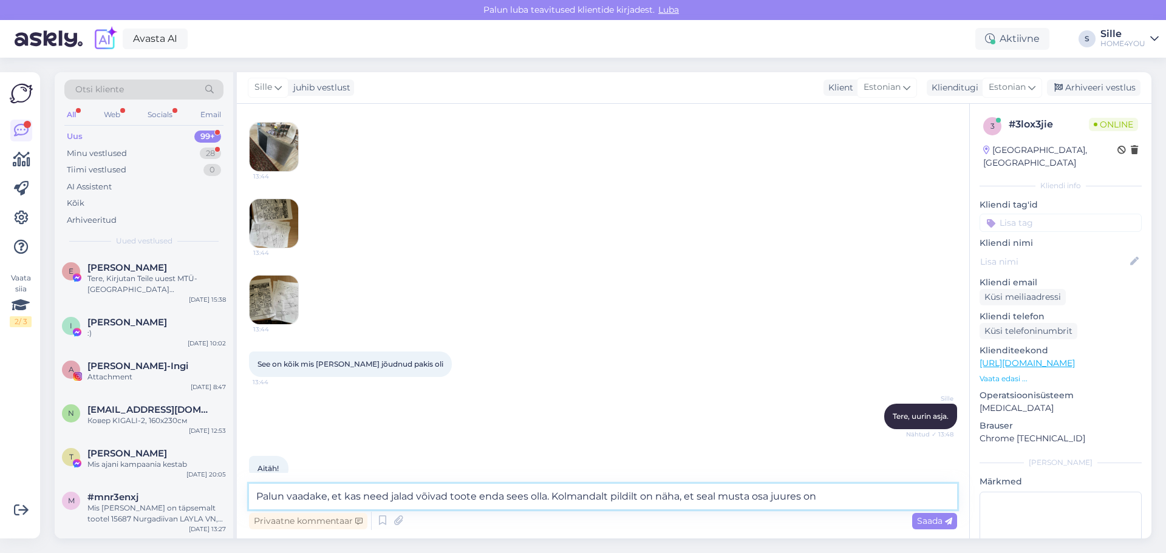
click at [849, 493] on textarea "Palun vaadake, et kas need jalad võivad toote enda sees olla. Kolmandalt pildil…" at bounding box center [603, 497] width 708 height 26
type textarea "Palun vaadake, et kas need jalad võivad toote enda sees olla. Kolmandalt pildil…"
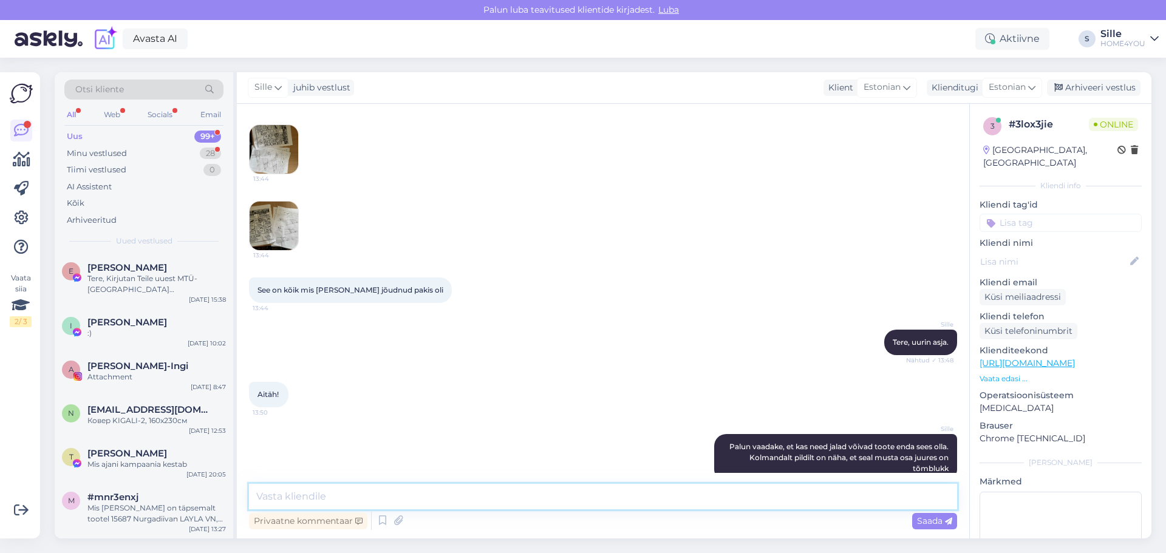
click at [552, 506] on textarea at bounding box center [603, 497] width 708 height 26
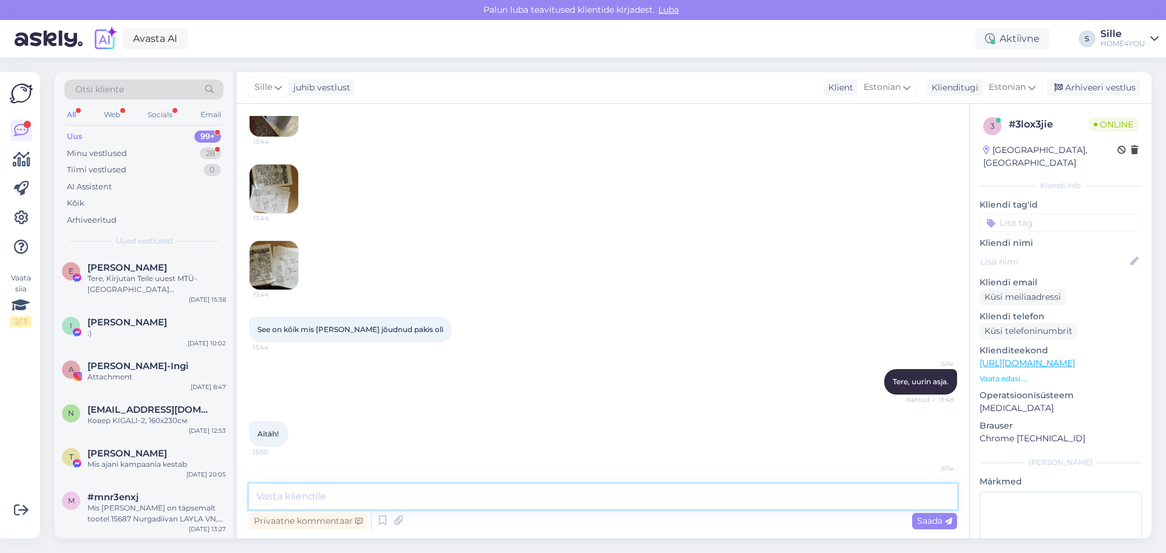
scroll to position [384, 0]
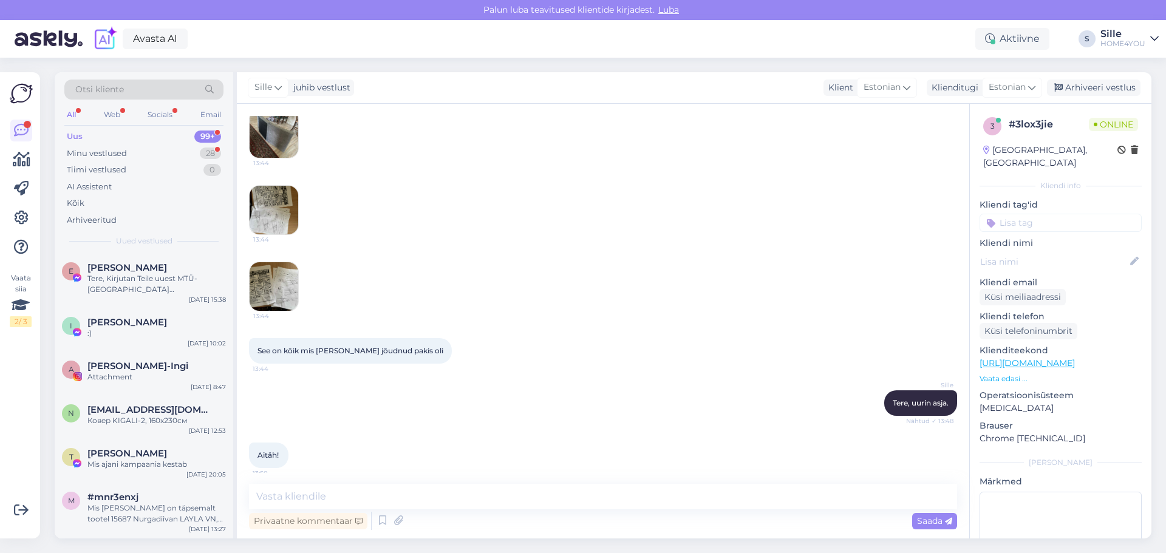
click at [287, 190] on img at bounding box center [274, 210] width 49 height 49
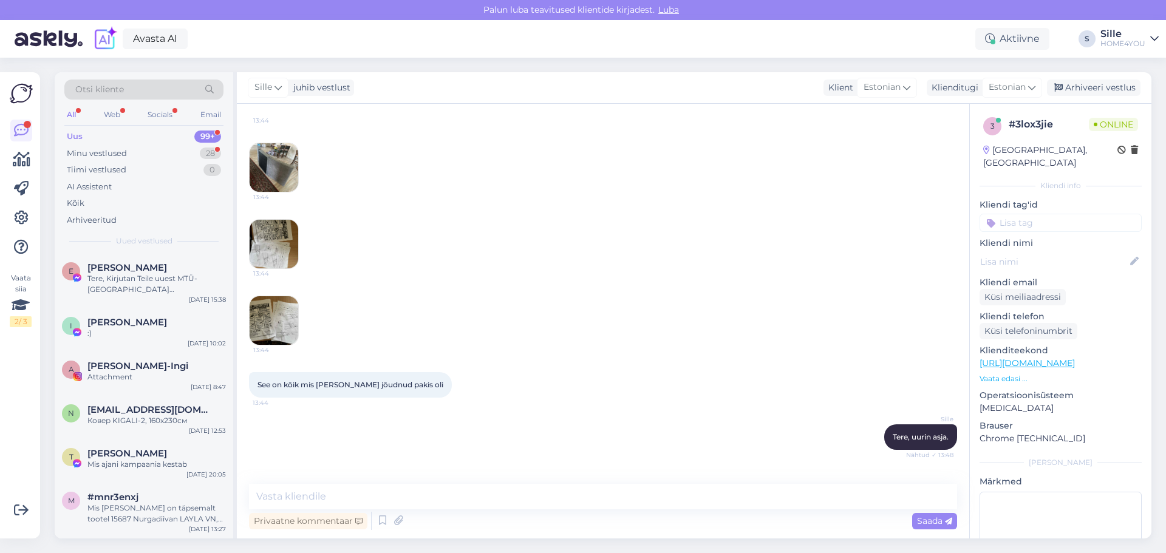
scroll to position [323, 0]
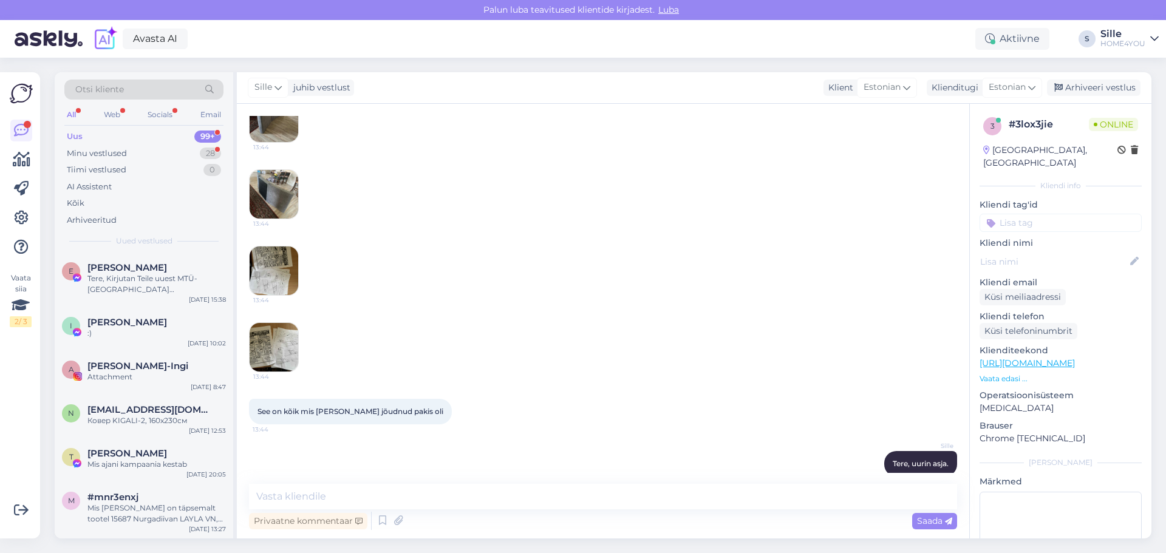
click at [282, 250] on img at bounding box center [274, 271] width 49 height 49
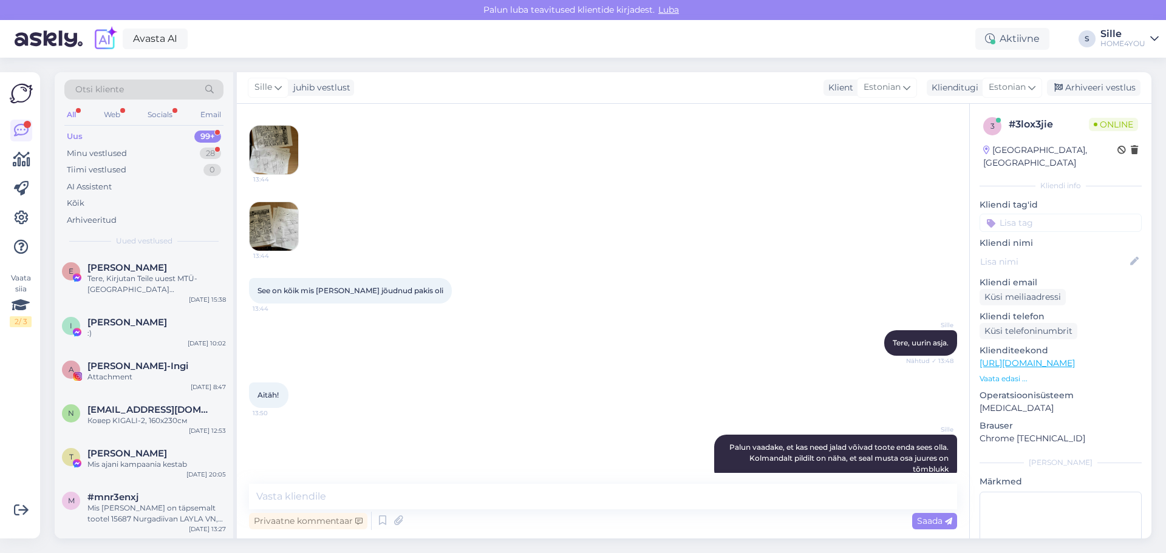
scroll to position [445, 0]
click at [425, 498] on textarea at bounding box center [603, 497] width 708 height 26
type textarea "j"
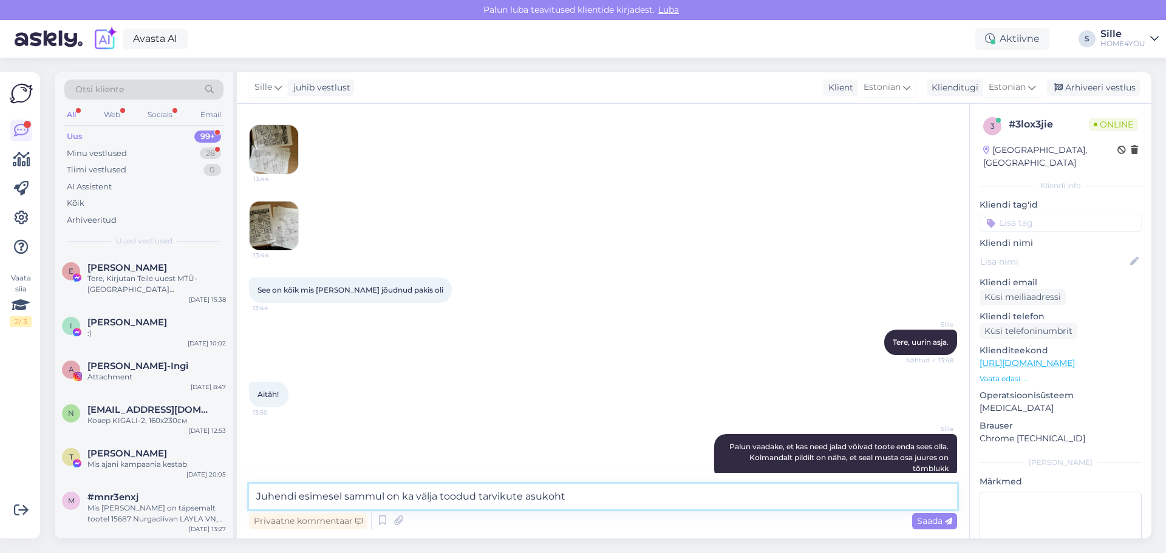
type textarea "Juhendi esimesel sammul on ka välja toodud tarvikute asukoht."
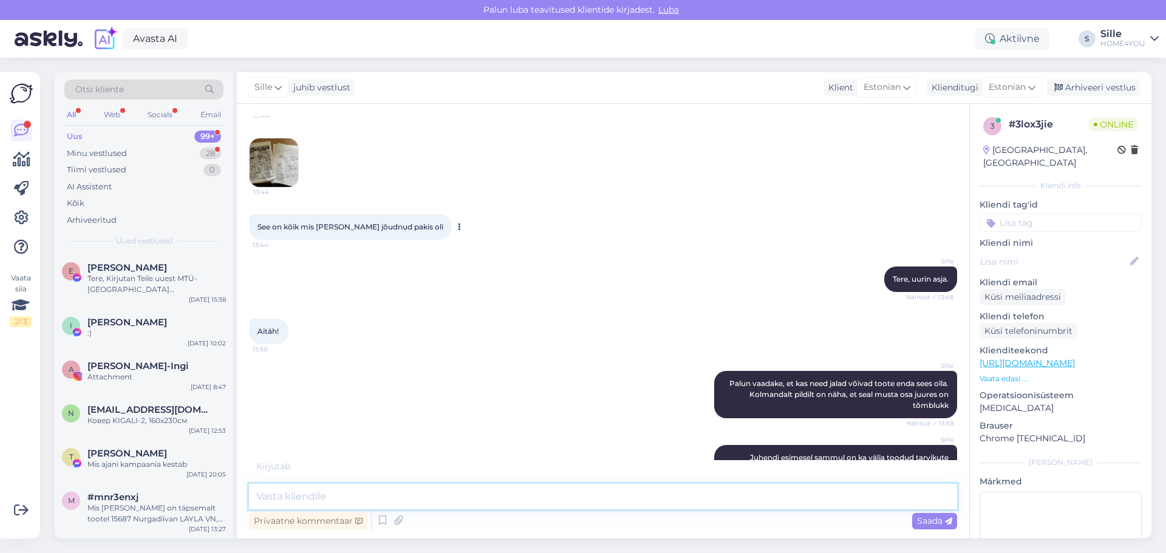
scroll to position [560, 0]
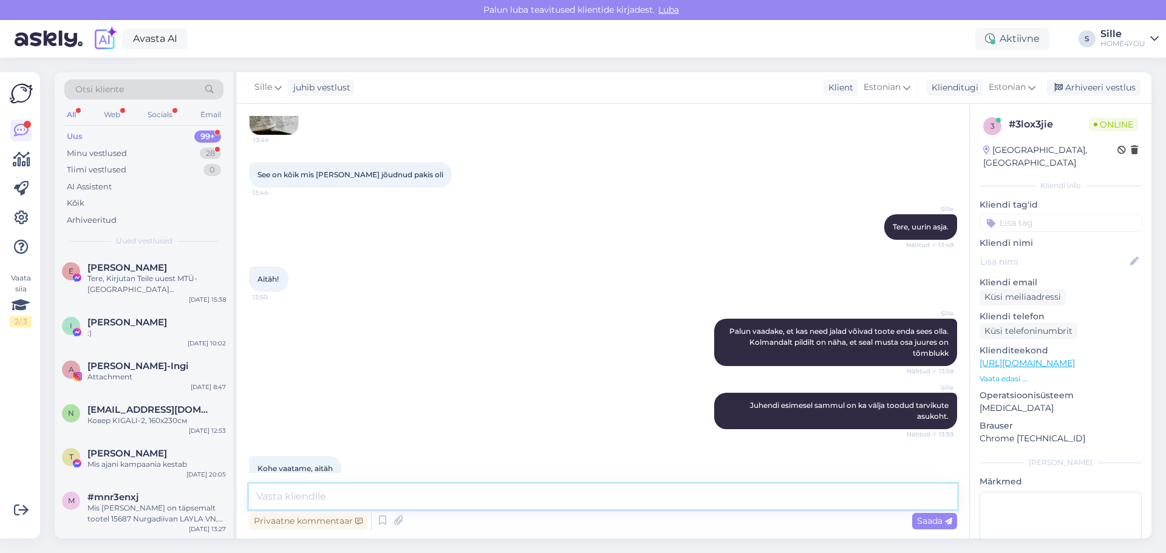
click at [572, 502] on textarea at bounding box center [603, 497] width 708 height 26
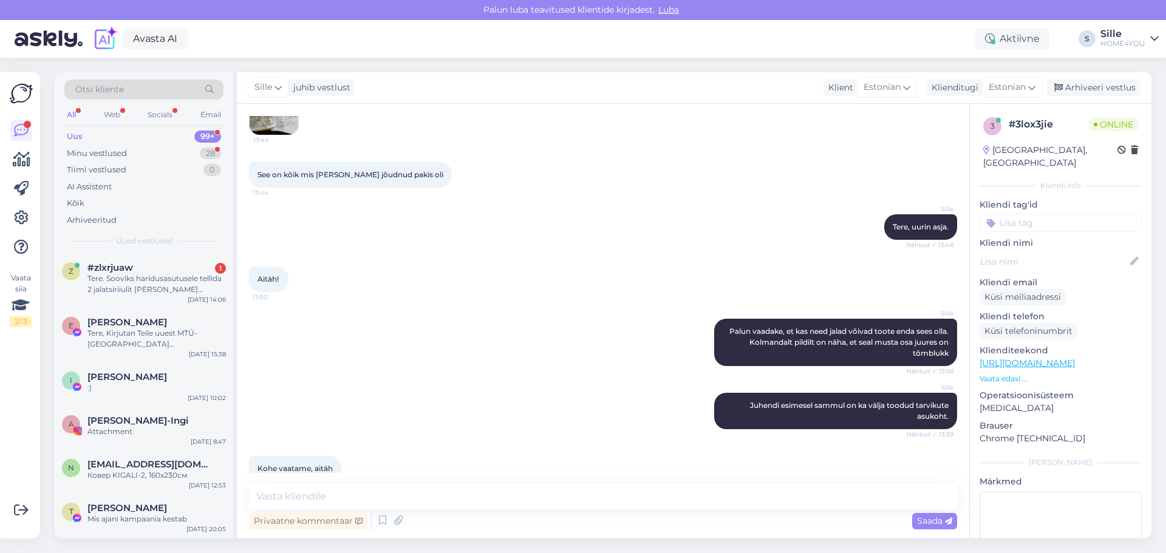
click at [79, 20] on img at bounding box center [49, 39] width 68 height 38
click at [381, 491] on textarea at bounding box center [603, 497] width 708 height 26
click at [149, 272] on div "#zlxrjuaw 1" at bounding box center [156, 267] width 138 height 11
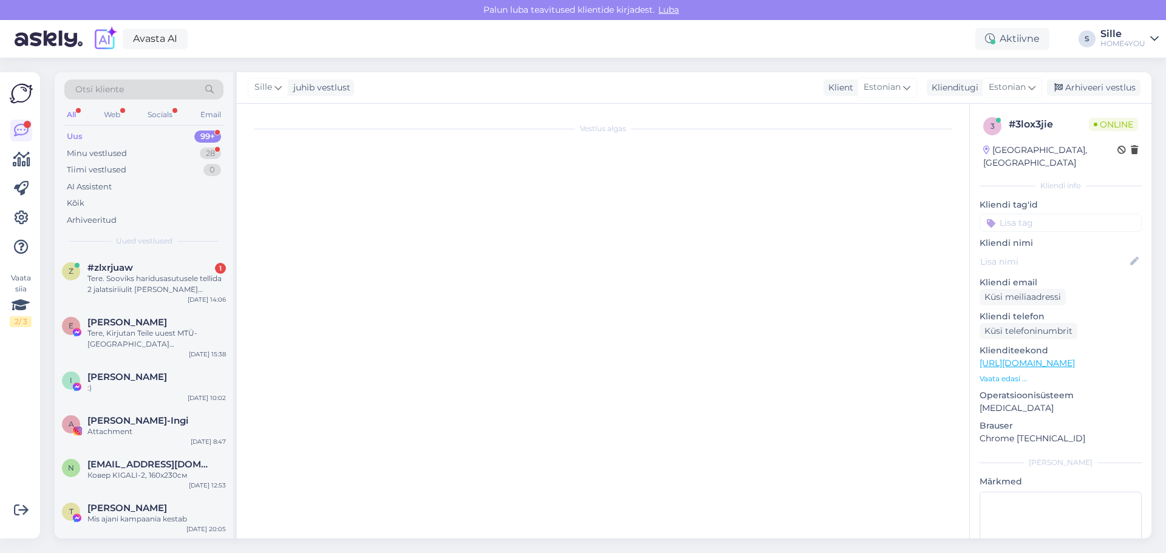
scroll to position [0, 0]
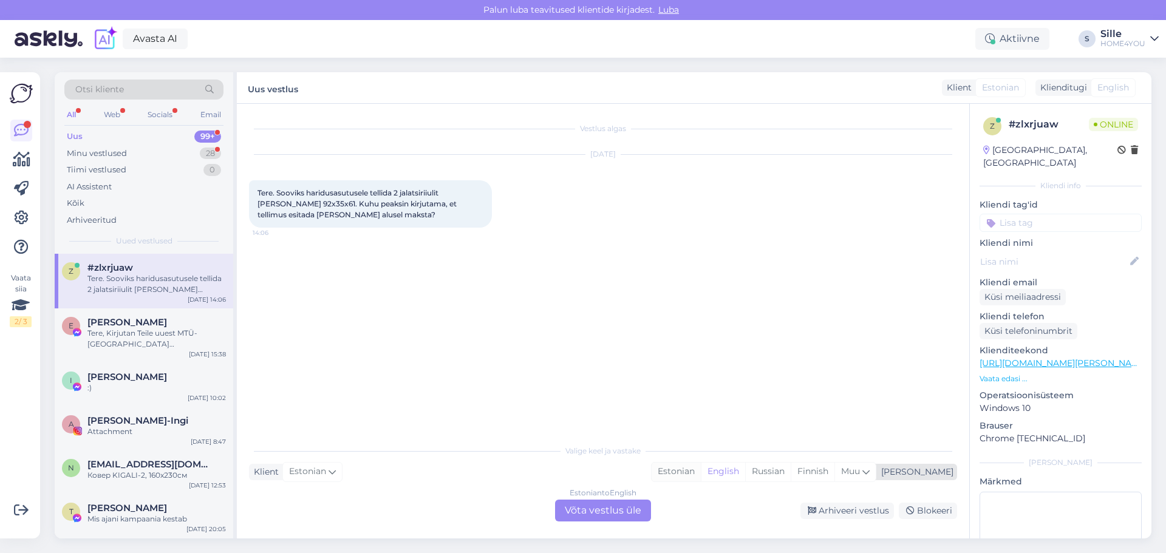
click at [701, 467] on div "Estonian" at bounding box center [676, 472] width 49 height 18
click at [610, 511] on div "Estonian to Estonian Võta vestlus üle" at bounding box center [603, 511] width 96 height 22
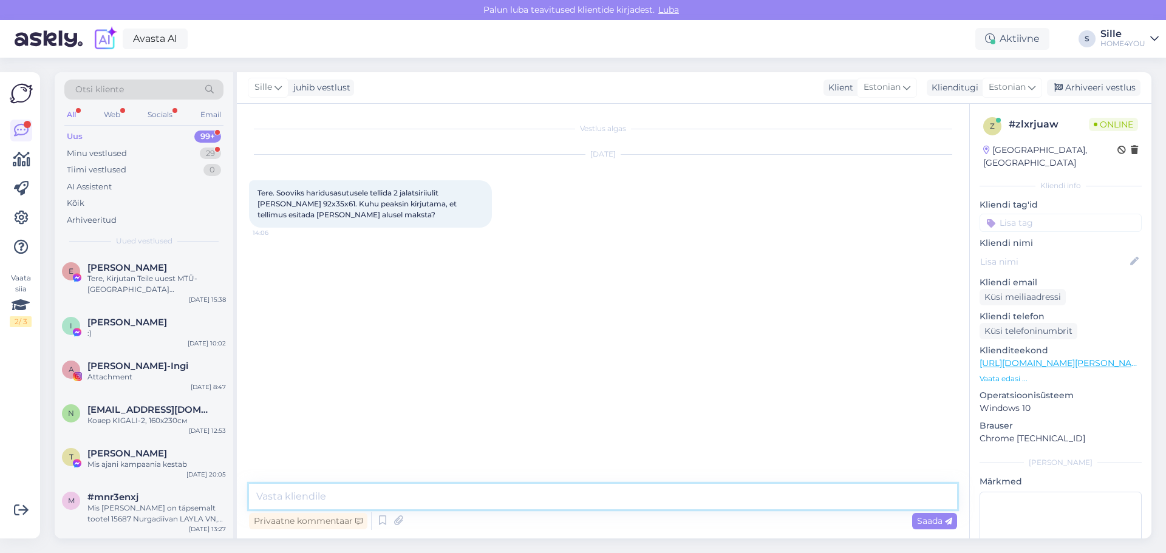
click at [573, 497] on textarea at bounding box center [603, 497] width 708 height 26
drag, startPoint x: 547, startPoint y: 497, endPoint x: 379, endPoint y: 497, distance: 168.3
click at [379, 497] on textarea "Tere, meil on checkoutis see võimalus olemas." at bounding box center [603, 497] width 708 height 26
click at [574, 499] on textarea "Tere, meil on checkoutis arvega tasumis võimalus olemas." at bounding box center [603, 497] width 708 height 26
type textarea "Tere, meil on checkoutis arvega tasumis võimalus olemas."
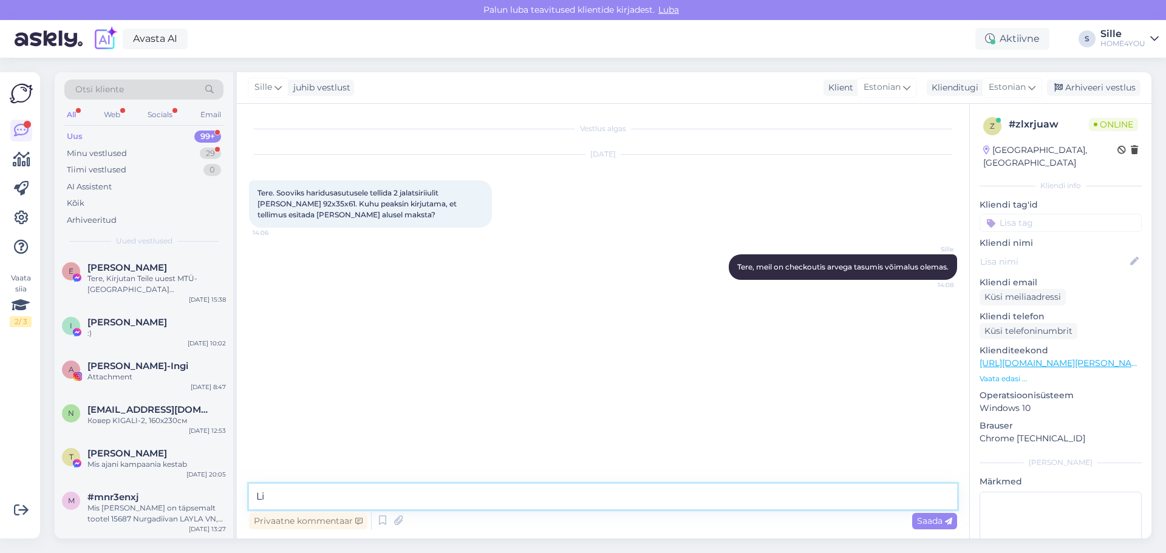
type textarea "L"
type textarea "Seal saab ka valida, et soovite ettevõttele oma ostu teha."
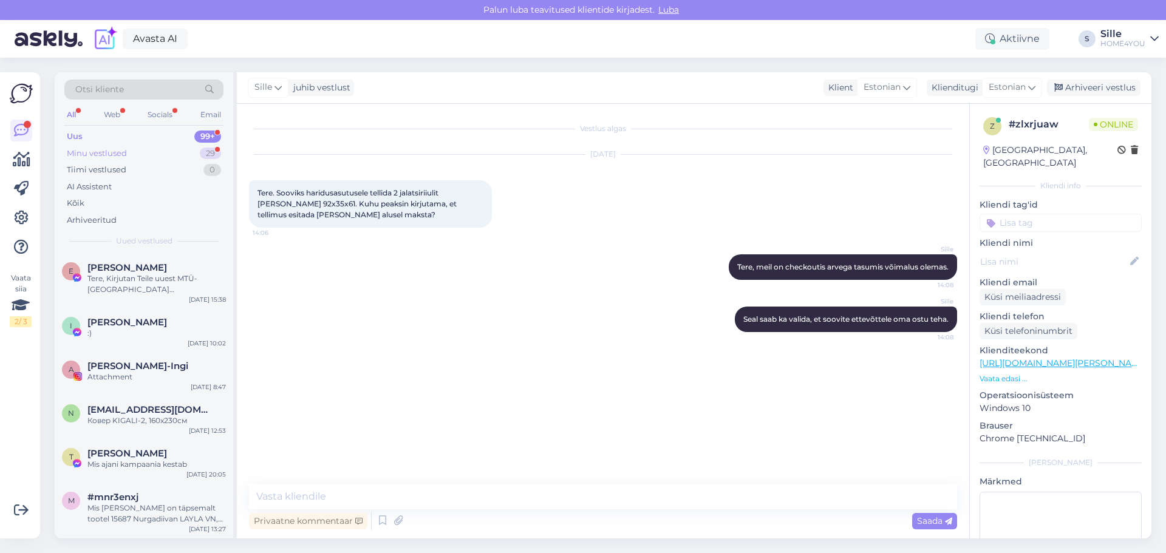
click at [135, 149] on div "Minu vestlused 29" at bounding box center [143, 153] width 159 height 17
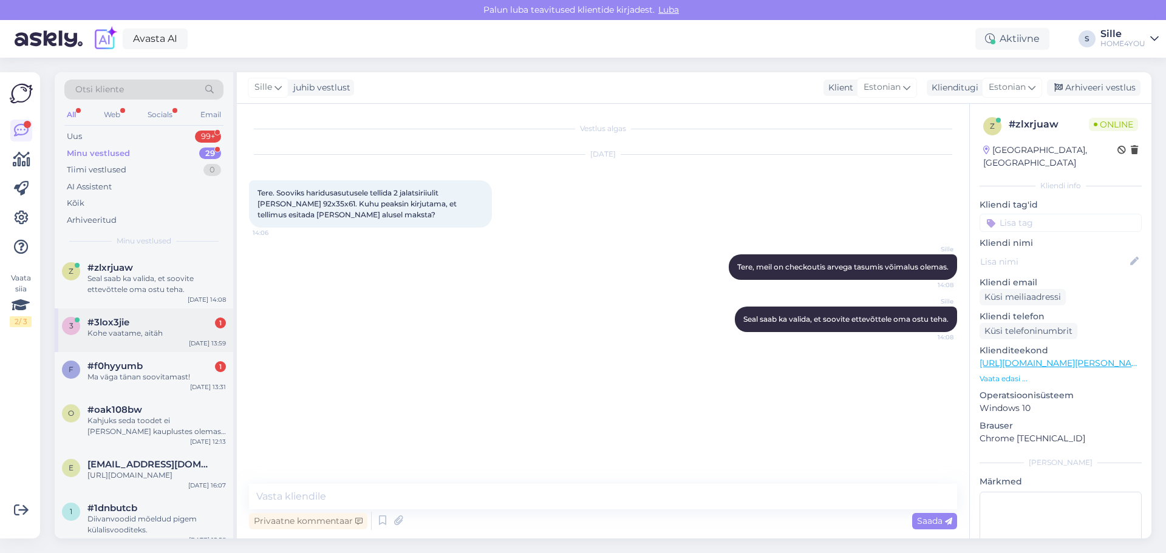
click at [129, 318] on span "#3lox3jie" at bounding box center [108, 322] width 42 height 11
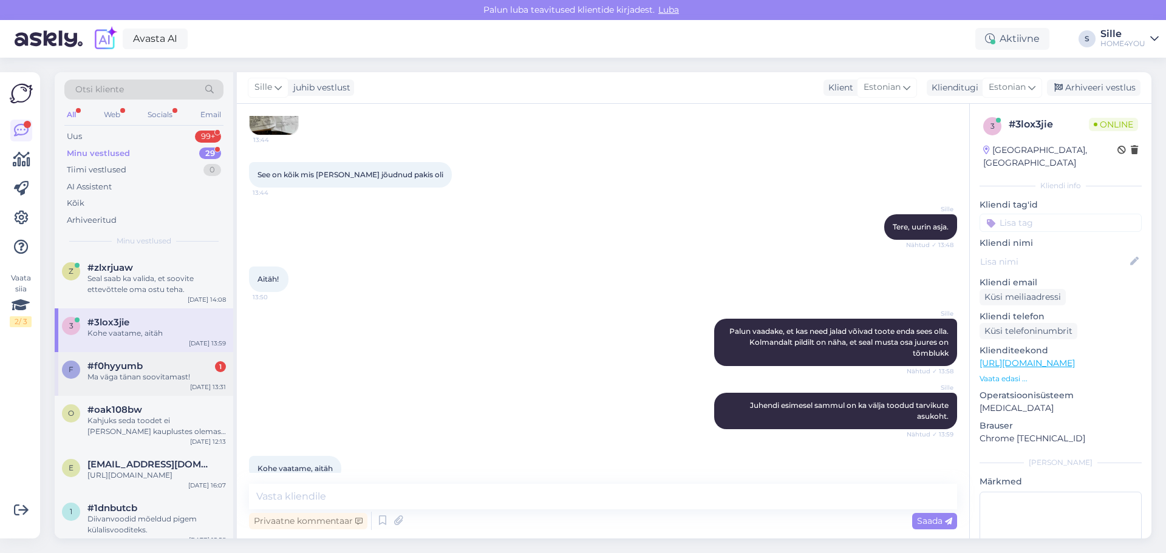
click at [118, 363] on span "#f0hyyumb" at bounding box center [114, 366] width 55 height 11
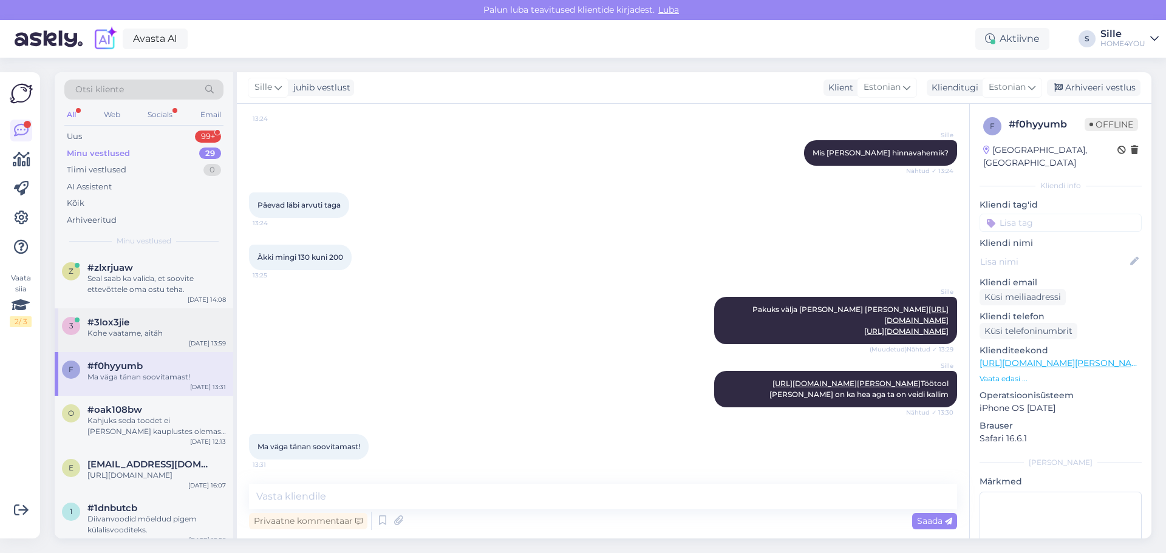
click at [120, 345] on div "3 #3lox3jie Kohe vaatame, aitäh [DATE] 13:59" at bounding box center [144, 331] width 179 height 44
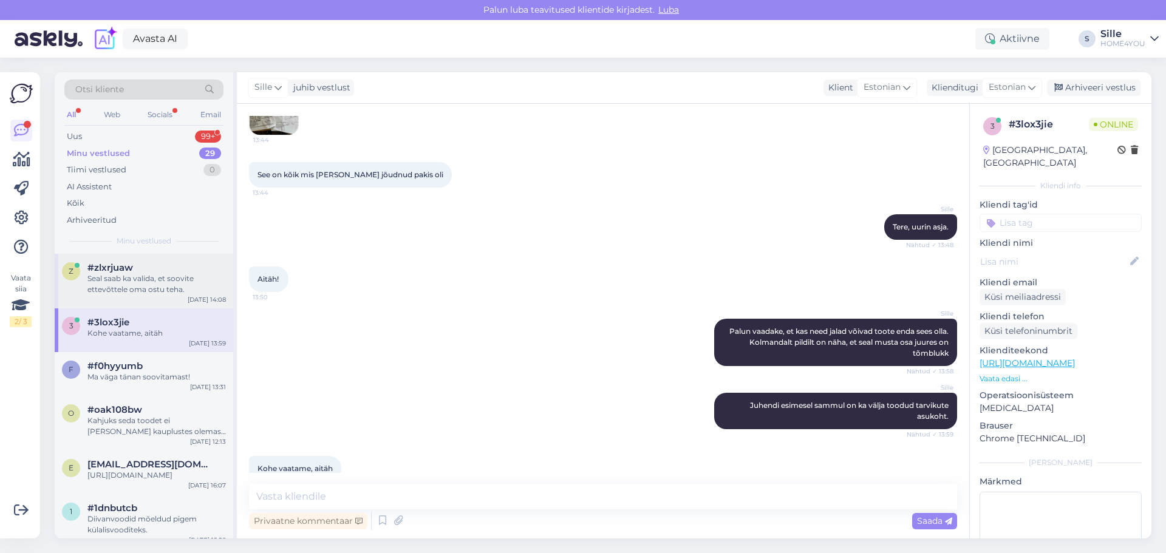
click at [125, 261] on div "z #zlxrjuaw Seal saab ka valida, et soovite ettevõttele oma ostu teha. [DATE] 1…" at bounding box center [144, 281] width 179 height 55
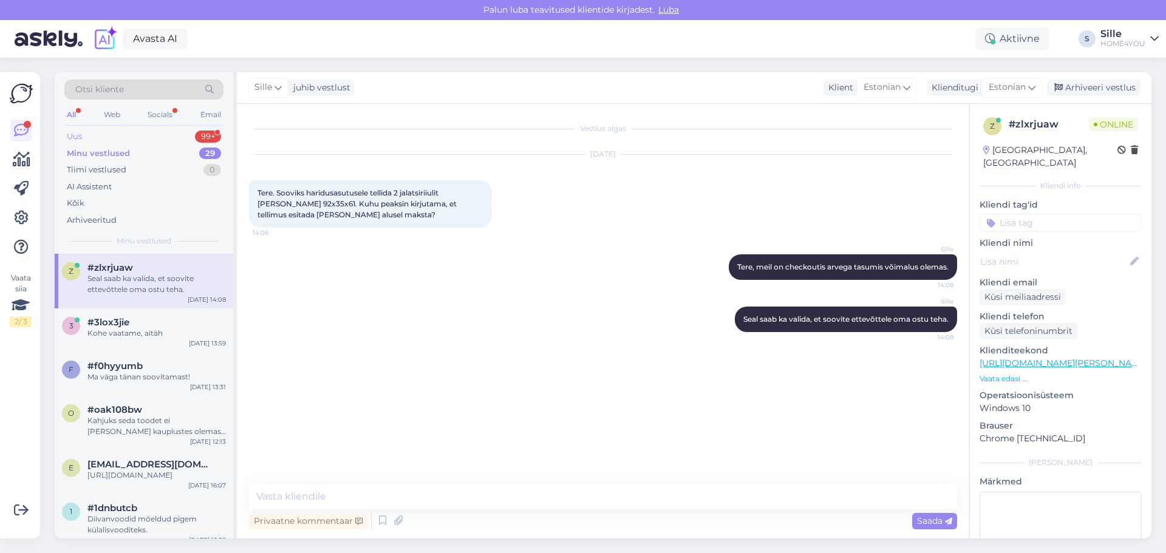
click at [115, 141] on div "Uus 99+" at bounding box center [143, 136] width 159 height 17
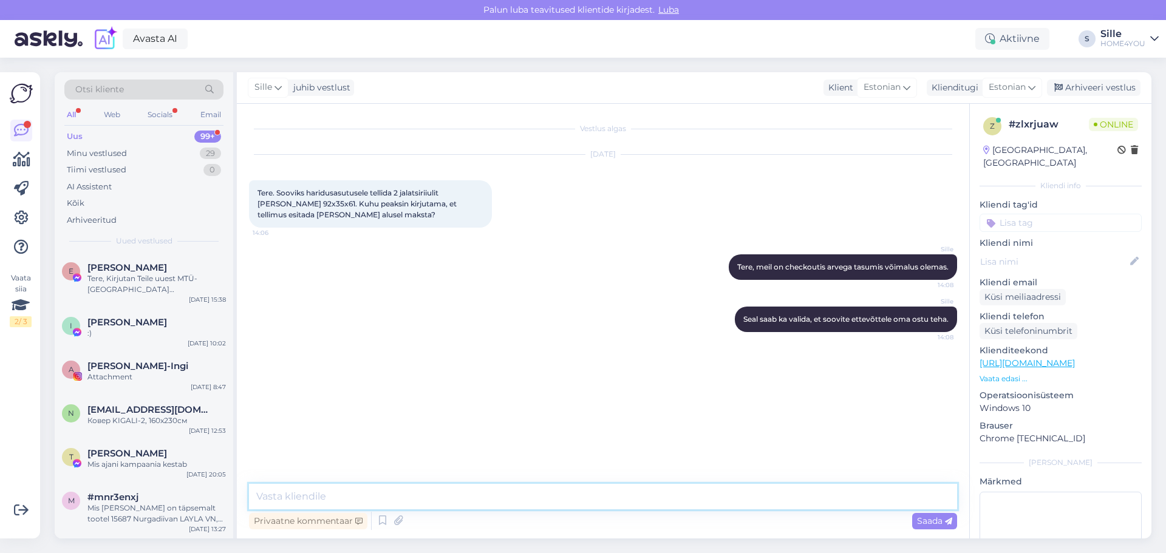
click at [640, 508] on textarea at bounding box center [603, 497] width 708 height 26
